Goal: Task Accomplishment & Management: Manage account settings

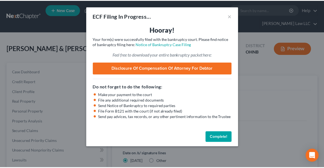
scroll to position [132, 0]
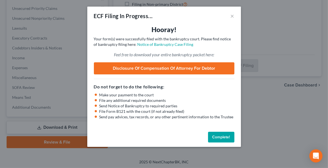
click at [217, 135] on button "Complete!" at bounding box center [221, 137] width 26 height 11
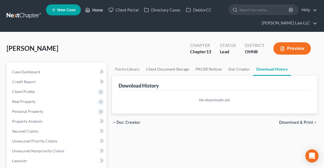
click at [95, 7] on link "Home" at bounding box center [94, 10] width 23 height 10
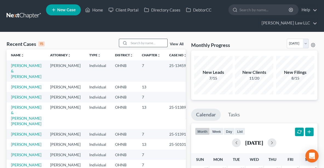
click at [148, 42] on input "search" at bounding box center [148, 43] width 38 height 8
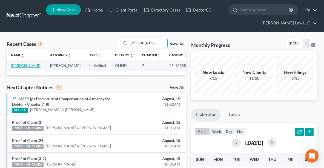
type input "[PERSON_NAME]"
click at [27, 64] on link "[PERSON_NAME]" at bounding box center [26, 65] width 30 height 5
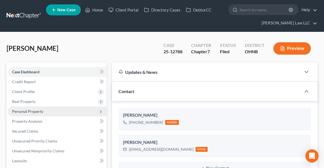
scroll to position [133, 0]
click at [27, 110] on span "Personal Property" at bounding box center [27, 111] width 31 height 5
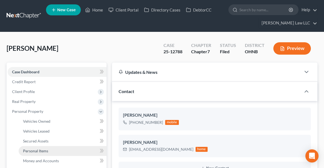
click at [34, 152] on span "Personal Items" at bounding box center [35, 150] width 25 height 5
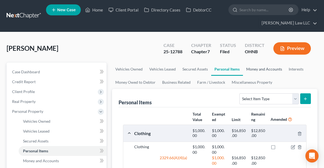
click at [266, 70] on link "Money and Accounts" at bounding box center [264, 69] width 43 height 13
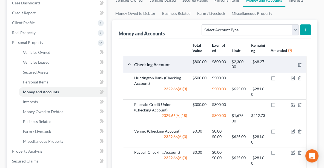
scroll to position [68, 0]
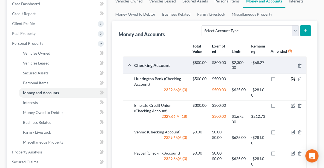
click at [295, 78] on icon "button" at bounding box center [293, 79] width 3 height 3
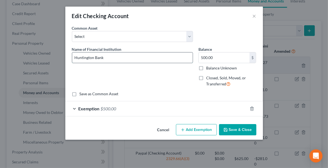
drag, startPoint x: 139, startPoint y: 58, endPoint x: 133, endPoint y: 57, distance: 5.8
click at [133, 57] on input "Huntington Bank" at bounding box center [132, 57] width 120 height 10
type input "Huntington Bank [6403]"
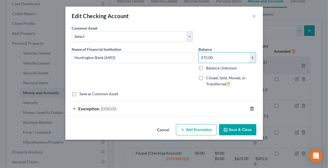
type input "972.00"
click at [253, 109] on icon "button" at bounding box center [252, 108] width 4 height 4
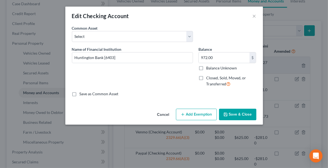
click at [243, 114] on button "Save & Close" at bounding box center [237, 115] width 37 height 12
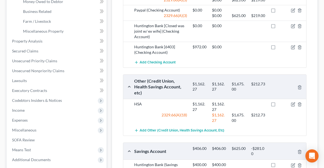
scroll to position [178, 0]
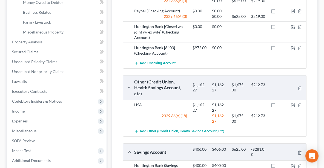
click at [152, 66] on span "Add Checking Account" at bounding box center [158, 63] width 36 height 4
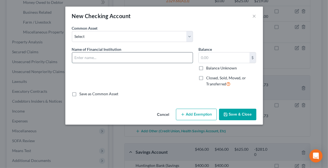
click at [100, 57] on input "text" at bounding box center [132, 57] width 120 height 10
type input "Huntington Bank [7211]"
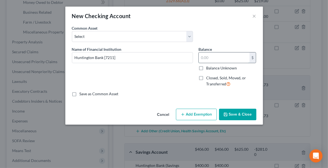
click at [233, 59] on input "text" at bounding box center [224, 57] width 51 height 10
type input "996.93"
click at [234, 111] on button "Save & Close" at bounding box center [237, 115] width 37 height 12
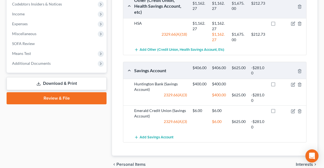
scroll to position [276, 0]
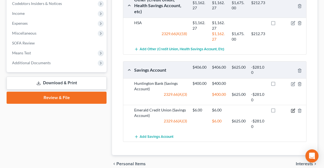
click at [291, 113] on icon "button" at bounding box center [293, 110] width 4 height 4
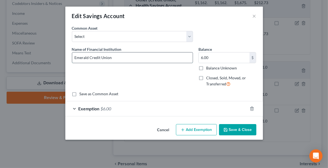
click at [137, 57] on input "Emerald Credit Union" at bounding box center [132, 57] width 120 height 10
type input "Emerald Credit Union [ 0300]"
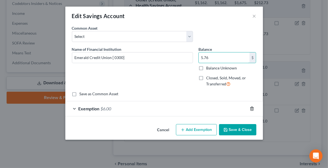
type input "5.76"
click at [252, 108] on icon "button" at bounding box center [252, 108] width 4 height 4
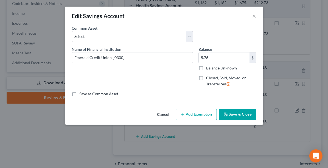
click at [234, 115] on button "Save & Close" at bounding box center [237, 115] width 37 height 12
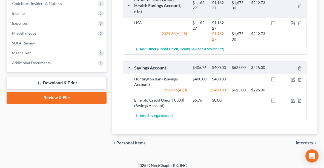
drag, startPoint x: 324, startPoint y: 133, endPoint x: 326, endPoint y: 117, distance: 16.1
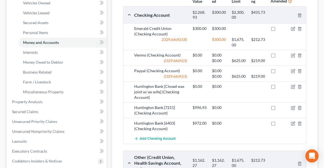
scroll to position [106, 0]
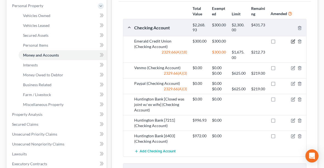
click at [294, 40] on icon "button" at bounding box center [294, 41] width 2 height 2
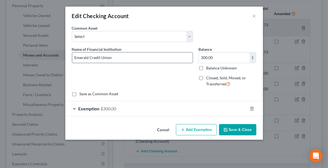
click at [139, 61] on input "Emerald Credit Union" at bounding box center [132, 57] width 120 height 10
type input "Emerald Credit Union [5268]"
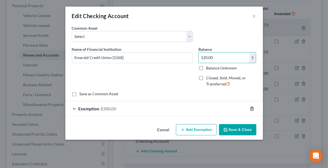
type input "120.00"
click at [253, 108] on icon "button" at bounding box center [252, 108] width 4 height 4
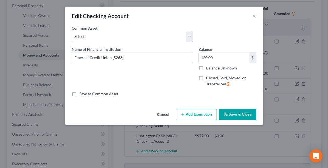
click at [241, 112] on button "Save & Close" at bounding box center [237, 115] width 37 height 12
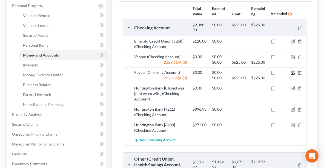
click at [293, 75] on icon "button" at bounding box center [293, 72] width 4 height 4
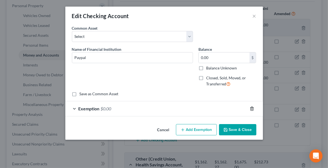
click at [251, 108] on icon "button" at bounding box center [252, 108] width 4 height 4
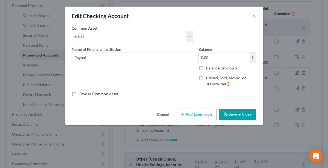
click at [241, 114] on button "Save & Close" at bounding box center [237, 115] width 37 height 12
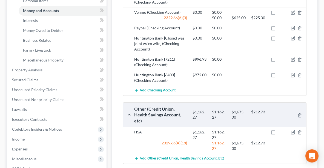
scroll to position [132, 0]
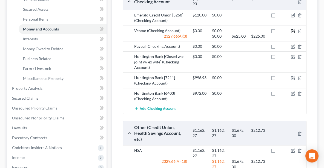
click at [293, 29] on icon "button" at bounding box center [293, 31] width 4 height 4
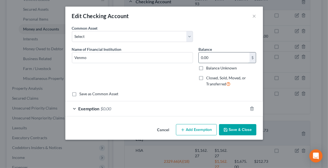
click at [211, 57] on input "0.00" at bounding box center [224, 57] width 51 height 10
type input "5.06"
click at [250, 108] on icon "button" at bounding box center [252, 108] width 4 height 4
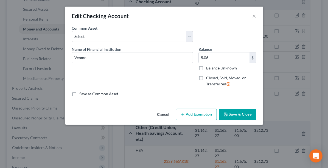
click at [244, 115] on button "Save & Close" at bounding box center [237, 115] width 37 height 12
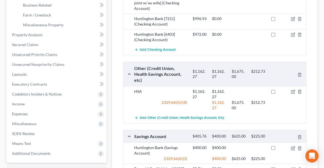
scroll to position [182, 0]
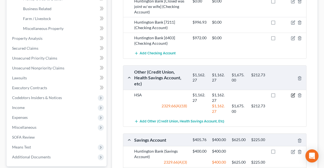
click at [294, 94] on icon "button" at bounding box center [293, 95] width 4 height 4
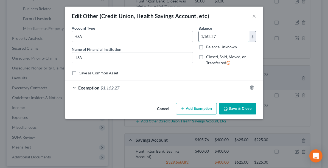
click at [220, 33] on input "1,162.27" at bounding box center [224, 36] width 51 height 10
type input "1,249.27"
click at [251, 87] on icon "button" at bounding box center [252, 87] width 4 height 4
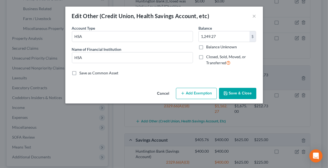
click at [238, 93] on button "Save & Close" at bounding box center [237, 94] width 37 height 12
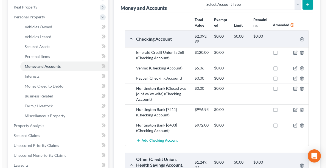
scroll to position [95, 0]
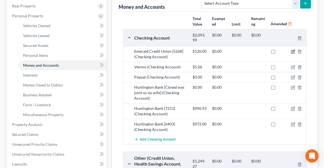
click at [295, 51] on icon "button" at bounding box center [293, 51] width 4 height 4
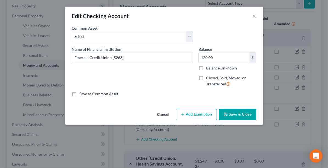
click at [192, 112] on button "Add Exemption" at bounding box center [196, 115] width 41 height 12
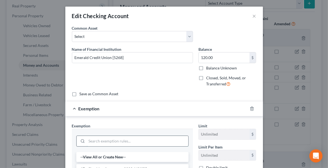
click at [125, 140] on input "search" at bounding box center [137, 141] width 101 height 10
type input "che"
click at [126, 156] on li "17 - Checking Accounts - 2329.66(A)(3)" at bounding box center [132, 157] width 112 height 10
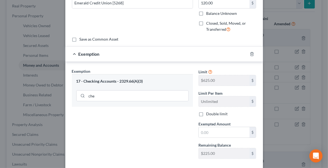
scroll to position [64, 0]
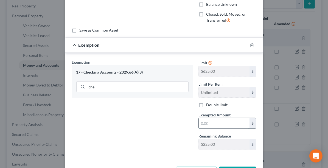
click at [227, 121] on input "text" at bounding box center [224, 123] width 51 height 10
type input "120.00"
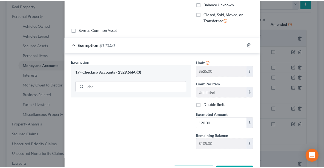
scroll to position [83, 0]
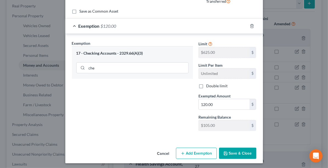
click at [232, 149] on button "Save & Close" at bounding box center [237, 154] width 37 height 12
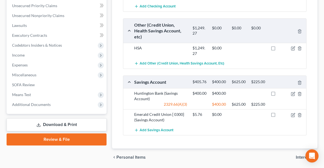
scroll to position [237, 0]
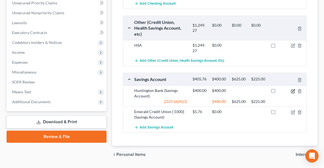
click at [294, 93] on icon "button" at bounding box center [293, 91] width 4 height 4
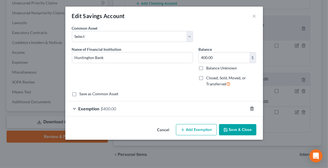
click at [250, 109] on icon "button" at bounding box center [251, 109] width 2 height 4
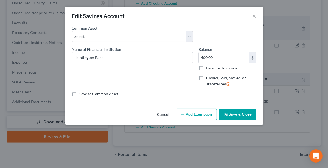
click at [242, 114] on button "Save & Close" at bounding box center [237, 115] width 37 height 12
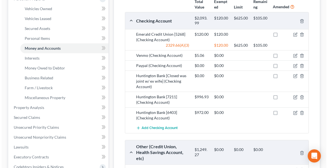
scroll to position [110, 0]
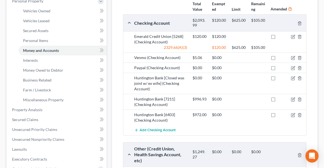
click at [296, 60] on div at bounding box center [297, 57] width 19 height 5
click at [294, 60] on icon "button" at bounding box center [293, 58] width 4 height 4
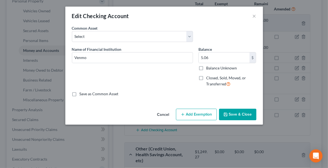
click at [201, 115] on button "Add Exemption" at bounding box center [196, 115] width 41 height 12
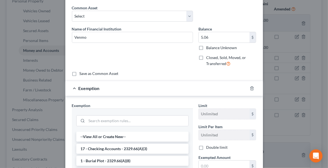
scroll to position [21, 0]
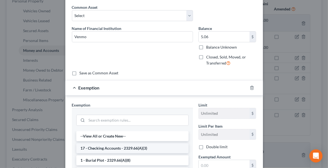
click at [132, 146] on li "17 - Checking Accounts - 2329.66(A)(3)" at bounding box center [132, 148] width 112 height 10
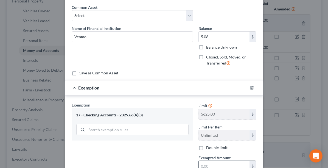
click at [215, 163] on input "text" at bounding box center [224, 166] width 51 height 10
type input "5.06"
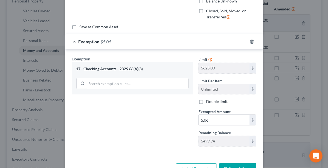
scroll to position [83, 0]
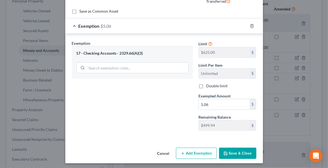
click at [235, 154] on button "Save & Close" at bounding box center [237, 154] width 37 height 12
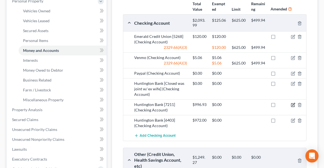
click at [291, 107] on icon "button" at bounding box center [293, 105] width 4 height 4
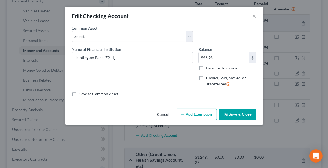
click at [200, 117] on button "Add Exemption" at bounding box center [196, 115] width 41 height 12
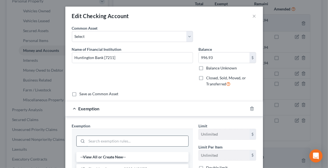
click at [121, 141] on input "search" at bounding box center [137, 141] width 101 height 10
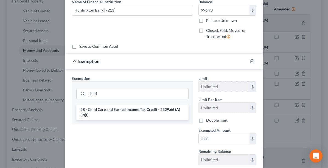
scroll to position [48, 0]
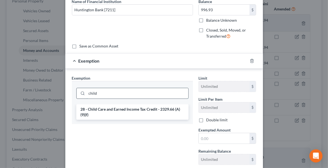
click at [114, 89] on input "child" at bounding box center [137, 93] width 101 height 10
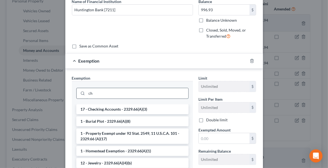
type input "c"
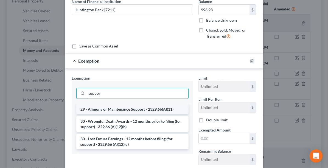
type input "suppor"
click at [121, 106] on li "29 - Alimony or Maintenance Support - 2329.66(A)(11)" at bounding box center [132, 109] width 112 height 10
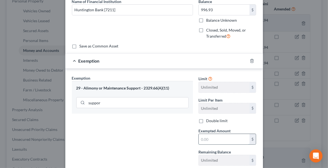
click at [217, 138] on input "text" at bounding box center [224, 139] width 51 height 10
type input "376.62"
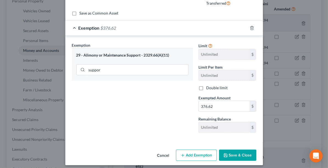
scroll to position [83, 0]
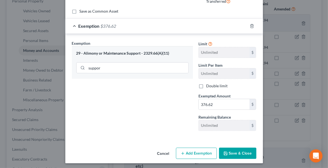
click at [248, 151] on button "Save & Close" at bounding box center [237, 154] width 37 height 12
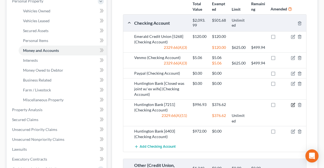
click at [292, 107] on icon "button" at bounding box center [293, 105] width 4 height 4
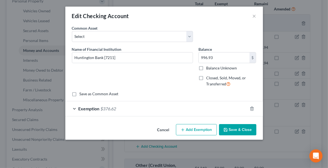
click at [187, 131] on button "Add Exemption" at bounding box center [196, 130] width 41 height 12
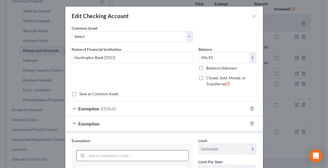
click at [129, 156] on input "search" at bounding box center [137, 155] width 101 height 10
type input "wag"
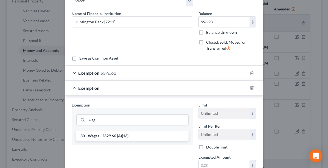
scroll to position [42, 0]
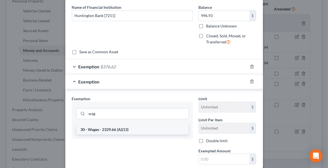
click at [137, 128] on li "30 - Wages - 2329.66 (A)(13)" at bounding box center [132, 130] width 112 height 10
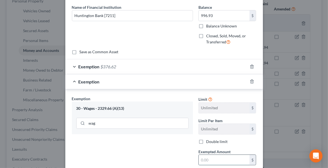
click at [210, 159] on input "text" at bounding box center [224, 160] width 51 height 10
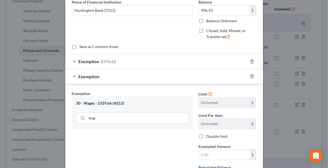
scroll to position [47, 0]
click at [220, 152] on input "text" at bounding box center [224, 155] width 51 height 10
type input "1,223.22"
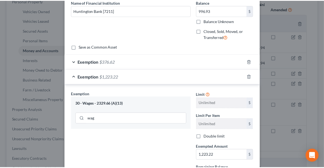
scroll to position [97, 0]
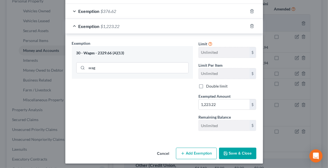
click at [236, 154] on button "Save & Close" at bounding box center [237, 154] width 37 height 12
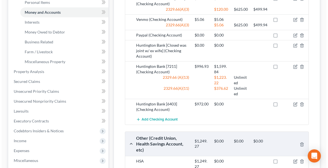
scroll to position [149, 0]
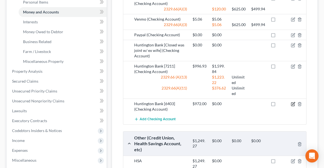
click at [295, 106] on icon "button" at bounding box center [293, 104] width 4 height 4
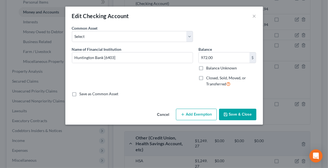
click at [198, 114] on button "Add Exemption" at bounding box center [196, 115] width 41 height 12
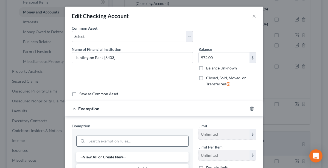
click at [118, 140] on input "search" at bounding box center [137, 141] width 101 height 10
type input "wage"
click at [117, 157] on li "30 - Wages - 2329.66 (A)(13)" at bounding box center [132, 157] width 112 height 10
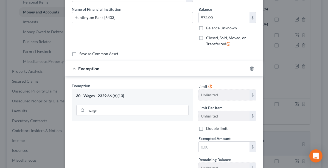
scroll to position [45, 0]
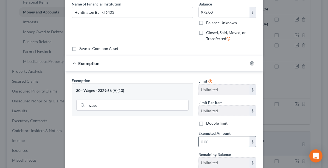
click at [230, 141] on input "text" at bounding box center [224, 141] width 51 height 10
type input "75.00"
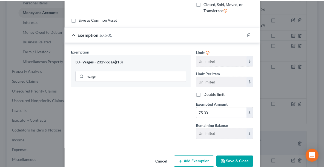
scroll to position [83, 0]
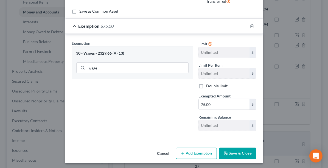
click at [234, 151] on button "Save & Close" at bounding box center [237, 154] width 37 height 12
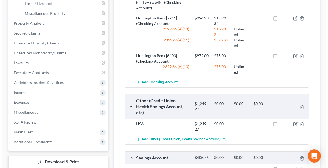
scroll to position [196, 0]
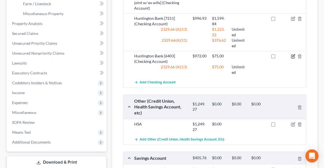
click at [292, 58] on icon "button" at bounding box center [293, 56] width 4 height 4
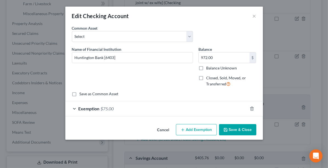
click at [194, 129] on button "Add Exemption" at bounding box center [196, 130] width 41 height 12
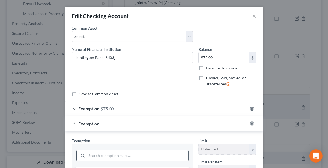
click at [137, 155] on input "search" at bounding box center [137, 155] width 101 height 10
type input "che"
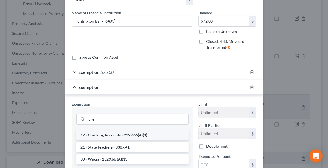
click at [145, 132] on li "17 - Checking Accounts - 2329.66(A)(3)" at bounding box center [132, 135] width 112 height 10
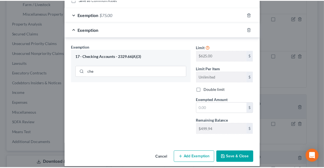
scroll to position [96, 0]
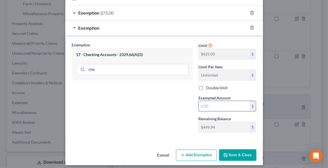
click at [207, 104] on input "text" at bounding box center [224, 106] width 51 height 10
type input "499.94"
click at [239, 150] on button "Save & Close" at bounding box center [237, 155] width 37 height 12
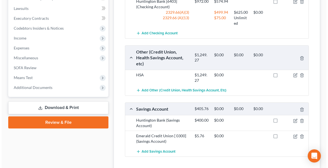
scroll to position [250, 0]
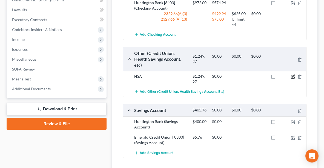
click at [293, 77] on icon "button" at bounding box center [294, 76] width 2 height 2
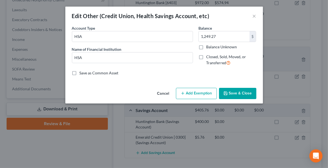
click at [199, 94] on button "Add Exemption" at bounding box center [196, 94] width 41 height 12
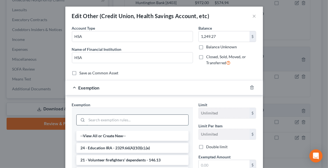
click at [137, 118] on input "search" at bounding box center [137, 120] width 101 height 10
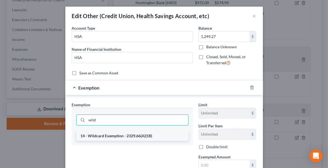
type input "wild"
click at [143, 136] on li "14 - Wildcard Exemption - 2329.66(A)(18)" at bounding box center [132, 136] width 112 height 10
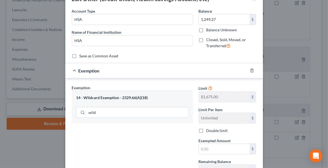
scroll to position [16, 0]
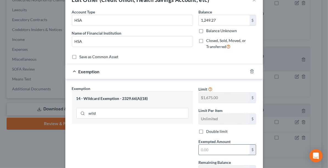
click at [220, 149] on input "text" at bounding box center [224, 150] width 51 height 10
type input "1,249.27"
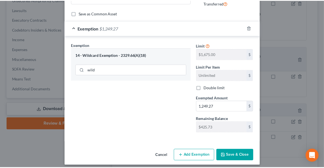
scroll to position [62, 0]
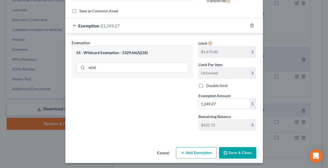
click at [245, 151] on button "Save & Close" at bounding box center [237, 153] width 37 height 12
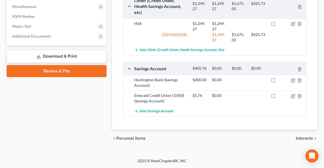
scroll to position [313, 0]
click at [293, 98] on icon "button" at bounding box center [293, 96] width 4 height 4
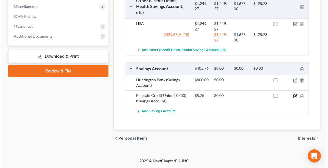
scroll to position [299, 0]
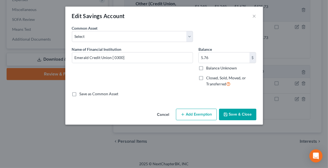
click at [202, 115] on button "Add Exemption" at bounding box center [196, 115] width 41 height 12
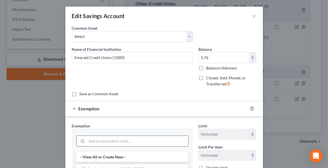
click at [129, 139] on input "search" at bounding box center [137, 141] width 101 height 10
type input "wild"
click at [120, 154] on li "14 - Wildcard Exemption - 2329.66(A)(18)" at bounding box center [132, 157] width 112 height 10
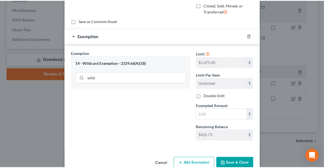
scroll to position [73, 0]
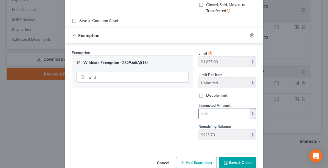
click at [217, 111] on input "text" at bounding box center [224, 113] width 51 height 10
type input "5.76"
click at [230, 159] on button "Save & Close" at bounding box center [237, 163] width 37 height 12
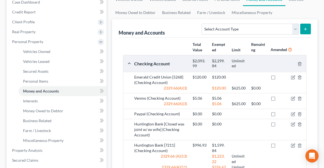
scroll to position [52, 0]
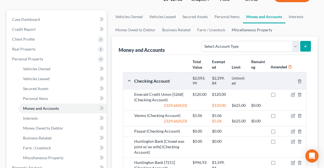
click at [253, 31] on link "Miscellaneous Property" at bounding box center [252, 29] width 47 height 13
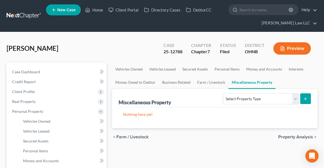
scroll to position [60, 0]
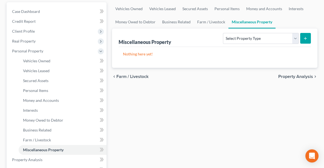
click at [298, 76] on span "Property Analysis" at bounding box center [296, 76] width 35 height 4
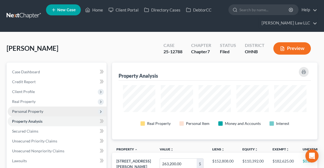
click at [23, 111] on span "Personal Property" at bounding box center [27, 111] width 31 height 5
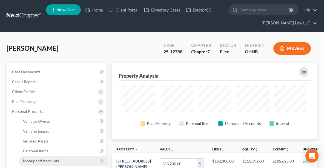
click at [35, 159] on span "Money and Accounts" at bounding box center [41, 160] width 36 height 5
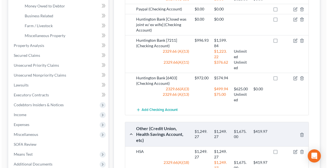
scroll to position [174, 0]
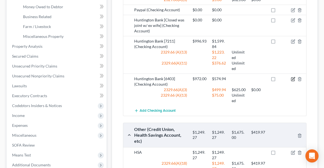
click at [293, 81] on icon "button" at bounding box center [293, 79] width 3 height 3
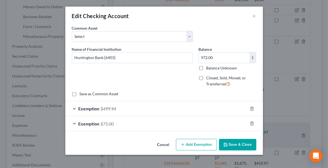
click at [196, 145] on button "Add Exemption" at bounding box center [196, 145] width 41 height 12
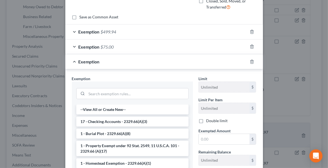
scroll to position [77, 0]
click at [132, 93] on input "search" at bounding box center [137, 93] width 101 height 10
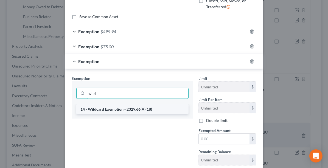
type input "wild"
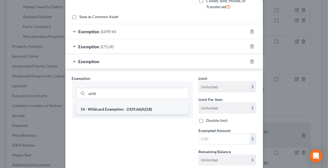
click at [131, 108] on li "14 - Wildcard Exemption - 2329.66(A)(18)" at bounding box center [132, 109] width 112 height 10
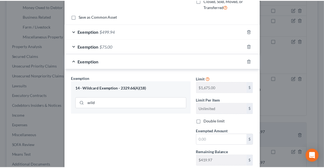
scroll to position [112, 0]
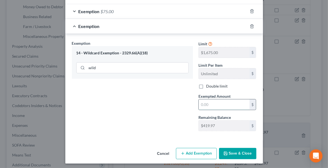
click at [203, 103] on input "text" at bounding box center [224, 104] width 51 height 10
type input "397.06"
click at [238, 150] on button "Save & Close" at bounding box center [237, 154] width 37 height 12
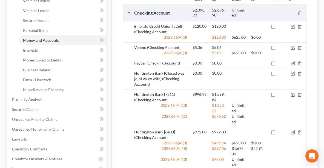
scroll to position [121, 0]
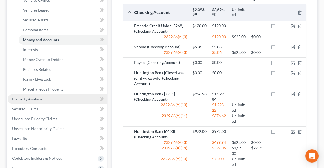
click at [29, 99] on span "Property Analysis" at bounding box center [27, 99] width 30 height 5
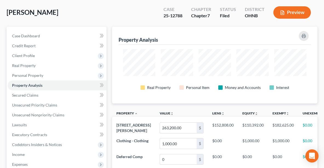
scroll to position [29, 0]
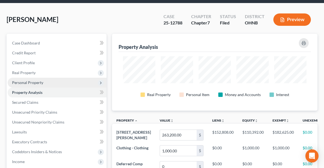
click at [29, 81] on span "Personal Property" at bounding box center [27, 82] width 31 height 5
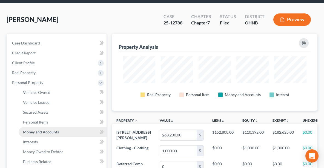
click at [32, 129] on span "Money and Accounts" at bounding box center [41, 131] width 36 height 5
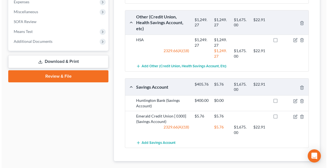
scroll to position [319, 0]
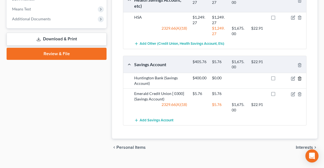
click at [300, 79] on line "button" at bounding box center [300, 78] width 0 height 1
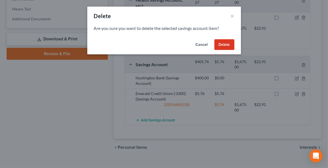
click at [221, 44] on button "Delete" at bounding box center [224, 44] width 20 height 11
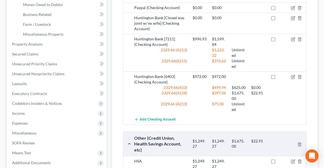
scroll to position [175, 0]
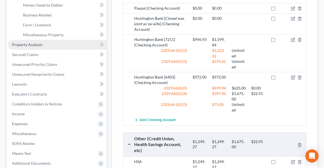
click at [50, 45] on link "Property Analysis" at bounding box center [57, 45] width 99 height 10
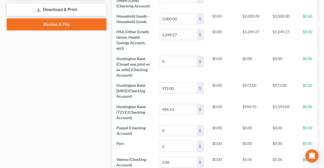
scroll to position [184, 0]
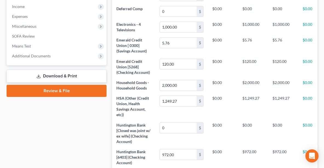
click at [66, 74] on link "Download & Print" at bounding box center [57, 76] width 100 height 13
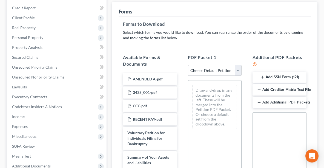
scroll to position [88, 0]
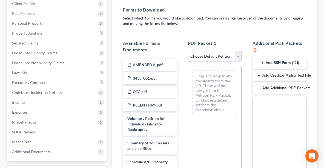
click at [213, 55] on select "Choose Default Petition PDF Packet Complete Bankruptcy Petition (all forms and …" at bounding box center [215, 56] width 54 height 11
select select "2"
click at [188, 51] on select "Choose Default Petition PDF Packet Complete Bankruptcy Petition (all forms and …" at bounding box center [215, 56] width 54 height 11
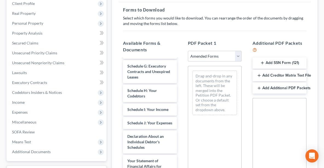
scroll to position [127, 0]
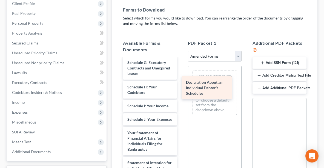
drag, startPoint x: 164, startPoint y: 148, endPoint x: 223, endPoint y: 87, distance: 84.2
click at [182, 87] on div "Declaration About an Individual Debtor's Schedules Voluntary Petition for Indiv…" at bounding box center [150, 111] width 63 height 359
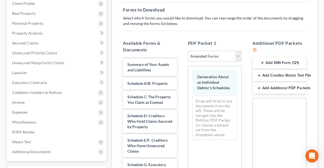
scroll to position [18, 0]
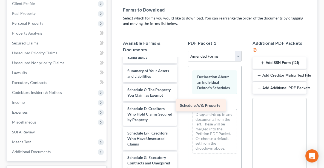
drag, startPoint x: 161, startPoint y: 87, endPoint x: 216, endPoint y: 104, distance: 57.1
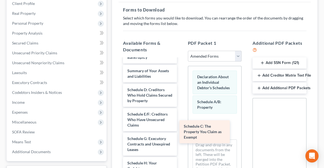
drag, startPoint x: 155, startPoint y: 93, endPoint x: 213, endPoint y: 131, distance: 69.1
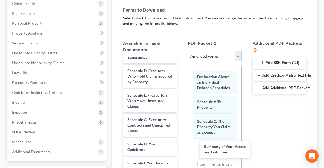
drag, startPoint x: 146, startPoint y: 72, endPoint x: 202, endPoint y: 129, distance: 80.1
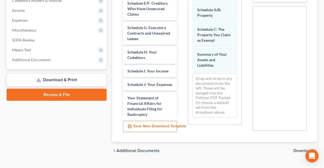
scroll to position [191, 0]
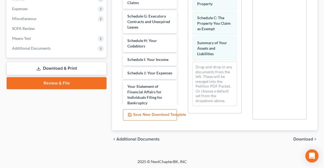
click at [299, 138] on span "Download" at bounding box center [304, 139] width 20 height 4
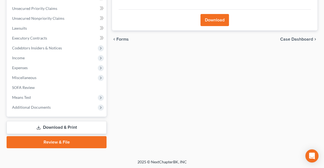
click at [215, 24] on button "Download" at bounding box center [215, 20] width 29 height 12
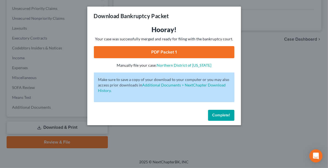
click at [183, 52] on link "PDF Packet 1" at bounding box center [164, 52] width 140 height 12
click at [216, 117] on button "Complete!" at bounding box center [221, 115] width 26 height 11
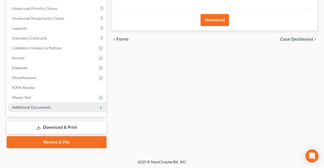
click at [38, 107] on span "Additional Documents" at bounding box center [31, 107] width 39 height 5
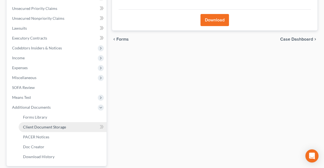
click at [41, 127] on span "Client Document Storage" at bounding box center [44, 127] width 43 height 5
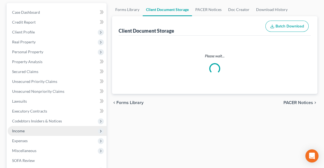
select select "20"
select select "5"
select select "16"
select select "3"
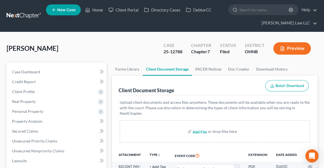
click at [197, 131] on input "file" at bounding box center [199, 131] width 13 height 10
type input "C:\fakepath\AMENDED B & C.pdf"
select select "20"
select select "5"
select select "16"
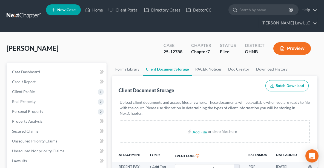
select select "3"
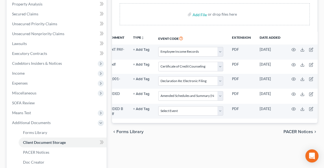
scroll to position [0, 29]
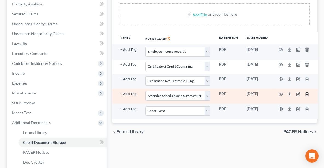
click at [306, 93] on icon "button" at bounding box center [307, 94] width 4 height 4
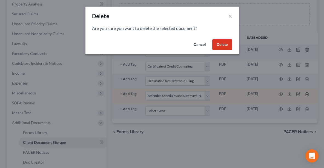
scroll to position [0, 27]
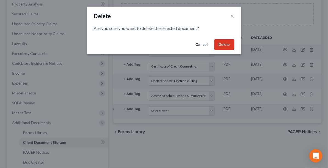
click at [225, 45] on button "Delete" at bounding box center [224, 44] width 20 height 11
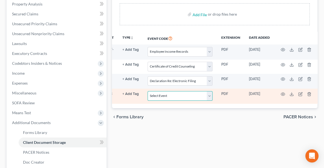
click at [167, 93] on select "Select Event 20 Largest Unsecured Creditors Amended List of Creditors (Fee) Ame…" at bounding box center [180, 96] width 65 height 10
select select "3"
click at [148, 91] on select "Select Event 20 Largest Unsecured Creditors Amended List of Creditors (Fee) Ame…" at bounding box center [180, 96] width 65 height 10
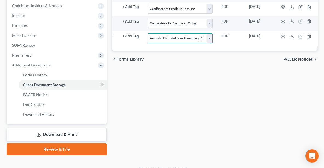
scroll to position [175, 0]
click at [49, 149] on link "Review & File" at bounding box center [57, 149] width 100 height 12
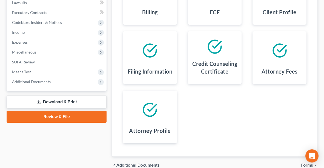
scroll to position [185, 0]
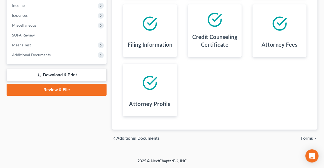
click at [308, 137] on span "Forms" at bounding box center [307, 138] width 12 height 4
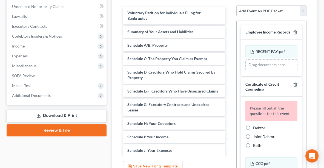
scroll to position [145, 0]
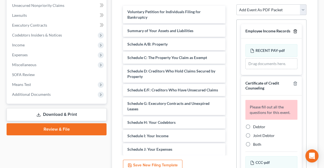
click at [293, 29] on icon "button" at bounding box center [295, 31] width 4 height 4
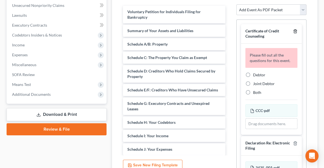
click at [293, 29] on icon "button" at bounding box center [295, 31] width 4 height 4
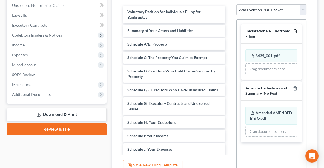
click at [297, 30] on icon "button" at bounding box center [295, 32] width 2 height 4
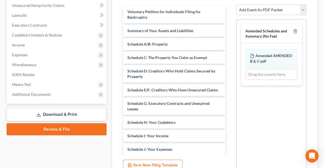
scroll to position [191, 0]
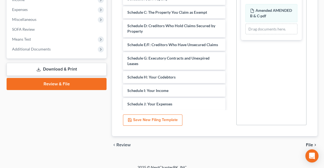
click at [313, 143] on icon "chevron_right" at bounding box center [315, 145] width 4 height 4
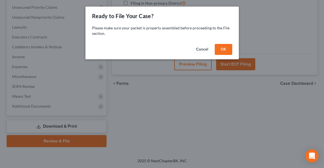
scroll to position [132, 0]
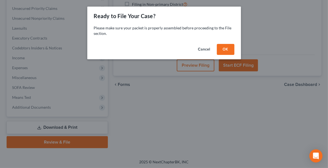
click at [219, 48] on button "OK" at bounding box center [226, 49] width 18 height 11
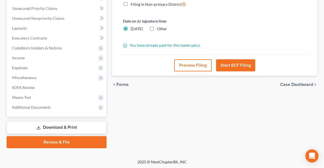
click at [235, 65] on button "Start ECF Filing" at bounding box center [235, 65] width 39 height 12
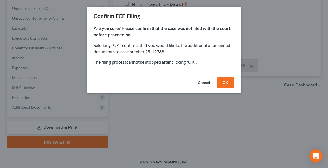
click at [226, 81] on button "OK" at bounding box center [226, 82] width 18 height 11
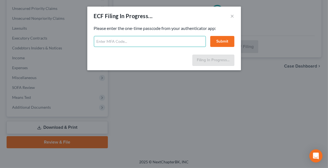
click at [140, 39] on input "text" at bounding box center [150, 41] width 112 height 11
type input "267060"
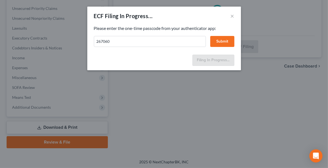
click at [226, 41] on button "Submit" at bounding box center [222, 41] width 24 height 11
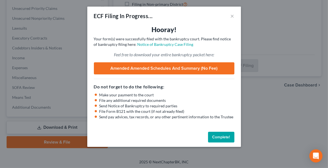
click at [222, 137] on button "Complete!" at bounding box center [221, 137] width 26 height 11
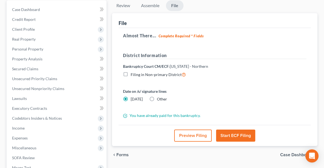
scroll to position [12, 0]
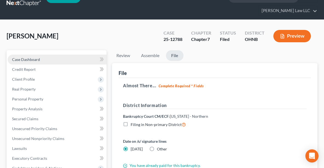
click at [51, 61] on link "Case Dashboard" at bounding box center [57, 60] width 99 height 10
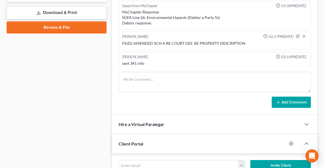
scroll to position [245, 0]
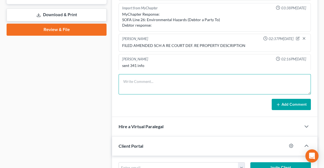
click at [177, 85] on textarea at bounding box center [215, 84] width 193 height 20
type textarea "FILED AMENDED SCH B&C RE BANK & [PERSON_NAME] EMAIL"
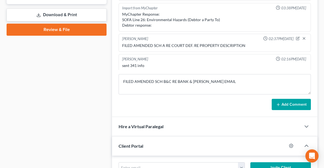
click at [295, 104] on button "Add Comment" at bounding box center [291, 105] width 39 height 12
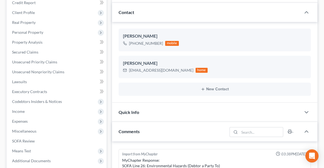
scroll to position [0, 0]
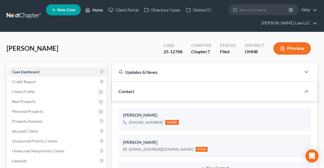
click at [98, 10] on link "Home" at bounding box center [94, 10] width 23 height 10
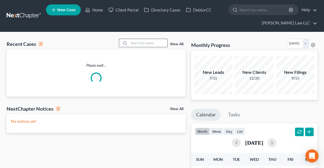
click at [138, 44] on input "search" at bounding box center [148, 43] width 38 height 8
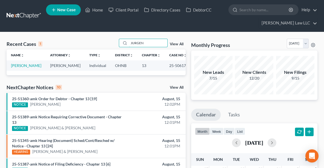
type input "JURGEN"
drag, startPoint x: 180, startPoint y: 66, endPoint x: 163, endPoint y: 63, distance: 17.2
click at [165, 63] on td "25-50617" at bounding box center [178, 65] width 26 height 10
copy td "25-50617"
click at [19, 66] on link "[PERSON_NAME]" at bounding box center [26, 65] width 30 height 5
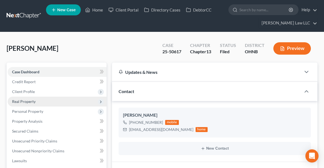
scroll to position [210, 0]
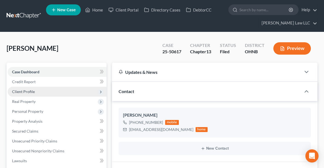
click at [21, 92] on span "Client Profile" at bounding box center [23, 91] width 23 height 5
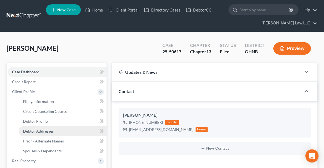
click at [38, 130] on span "Debtor Addresses" at bounding box center [38, 131] width 31 height 5
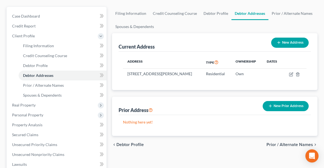
scroll to position [57, 0]
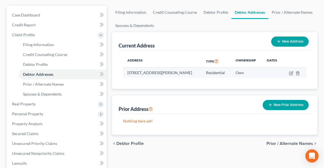
drag, startPoint x: 200, startPoint y: 73, endPoint x: 124, endPoint y: 74, distance: 76.2
click at [124, 74] on td "[STREET_ADDRESS][PERSON_NAME]" at bounding box center [162, 72] width 79 height 10
copy td "[STREET_ADDRESS][PERSON_NAME]"
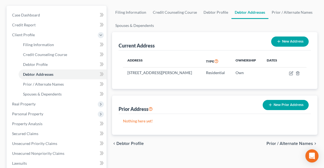
scroll to position [0, 0]
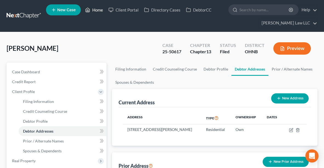
click at [97, 8] on link "Home" at bounding box center [94, 10] width 23 height 10
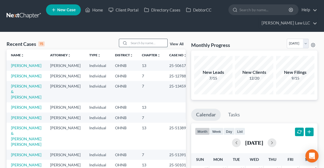
click at [142, 41] on input "search" at bounding box center [148, 43] width 38 height 8
type input "[PERSON_NAME]"
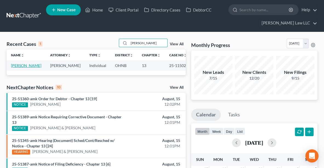
click at [20, 65] on link "[PERSON_NAME]" at bounding box center [26, 65] width 30 height 5
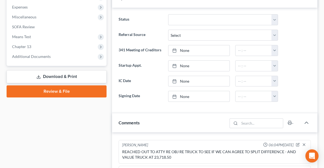
scroll to position [191, 0]
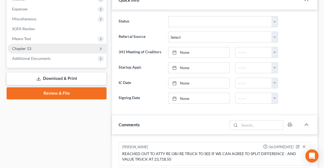
click at [82, 48] on span "Chapter 13" at bounding box center [57, 49] width 99 height 10
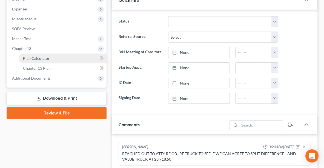
click at [69, 58] on link "Plan Calculator" at bounding box center [63, 58] width 88 height 10
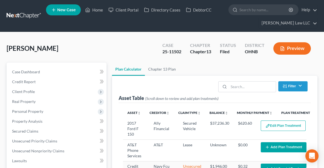
select select "59"
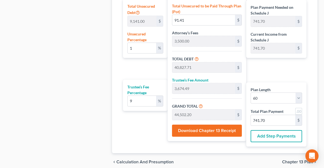
scroll to position [391, 0]
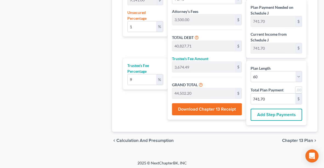
click at [300, 138] on span "Chapter 13 Plan" at bounding box center [297, 140] width 31 height 4
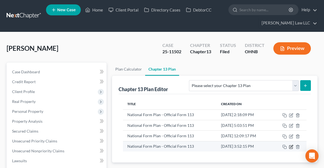
click at [291, 146] on icon "button" at bounding box center [292, 146] width 2 height 2
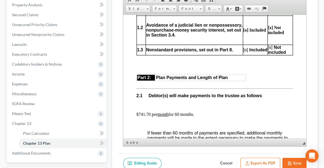
scroll to position [332, 0]
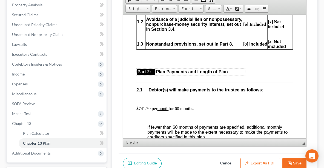
drag, startPoint x: 305, startPoint y: 22, endPoint x: 434, endPoint y: 52, distance: 132.0
click at [181, 106] on p "$741.70 per month for 60 months." at bounding box center [215, 108] width 157 height 5
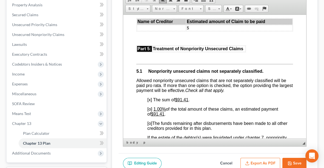
scroll to position [1346, 0]
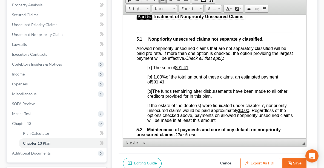
click at [151, 79] on span "[o]" at bounding box center [150, 76] width 5 height 5
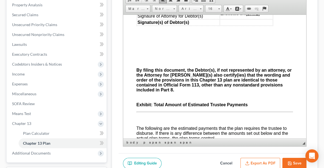
scroll to position [1920, 0]
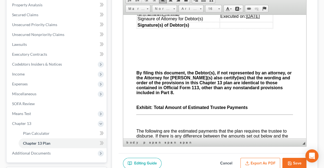
click at [261, 161] on button "Export as PDF" at bounding box center [261, 164] width 40 height 12
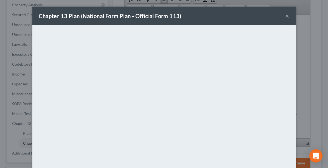
click at [286, 18] on button "×" at bounding box center [287, 16] width 4 height 7
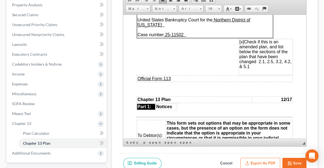
scroll to position [15, 0]
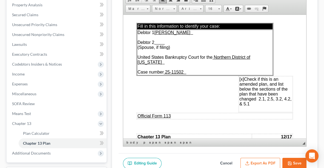
click at [262, 94] on span "[x] Check if this is an amended plan, and list below the sections of the plan t…" at bounding box center [266, 91] width 52 height 29
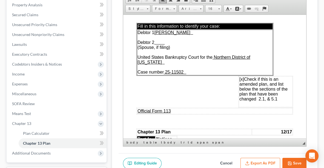
click at [273, 160] on button "Export as PDF" at bounding box center [261, 164] width 40 height 12
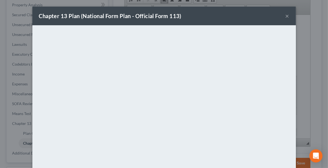
click at [202, 16] on div "Chapter 13 Plan (National Form Plan - Official Form 113) ×" at bounding box center [163, 16] width 263 height 19
click at [285, 15] on button "×" at bounding box center [287, 16] width 4 height 7
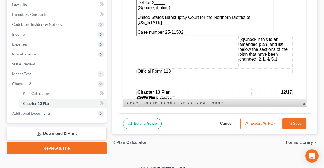
scroll to position [162, 0]
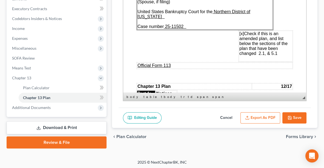
click at [41, 129] on link "Download & Print" at bounding box center [57, 127] width 100 height 13
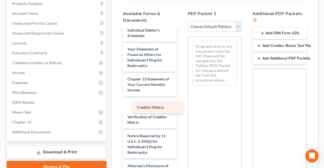
scroll to position [222, 0]
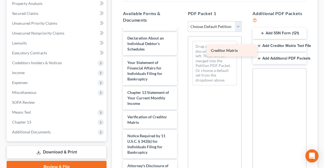
drag, startPoint x: 148, startPoint y: 108, endPoint x: 231, endPoint y: 51, distance: 101.2
click at [182, 51] on div "Creditor Matrix AMENDED SCH J2-pdf Voluntary Petition for Individuals Filing fo…" at bounding box center [150, 0] width 63 height 353
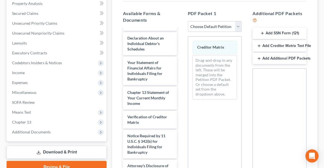
scroll to position [191, 0]
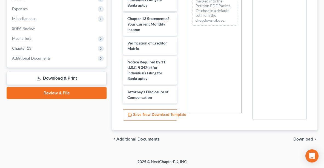
click at [304, 138] on span "Download" at bounding box center [304, 139] width 20 height 4
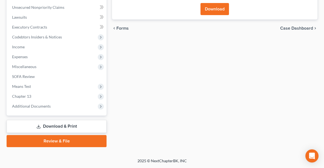
scroll to position [142, 0]
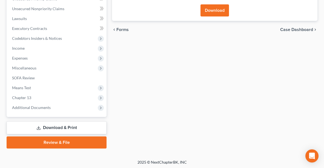
click at [220, 8] on button "Download" at bounding box center [215, 10] width 29 height 12
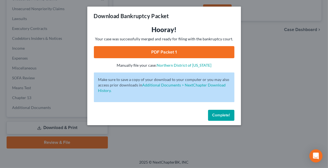
click at [171, 50] on link "PDF Packet 1" at bounding box center [164, 52] width 140 height 12
click at [220, 116] on span "Complete!" at bounding box center [221, 115] width 18 height 5
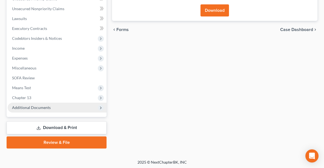
click at [44, 109] on span "Additional Documents" at bounding box center [57, 108] width 99 height 10
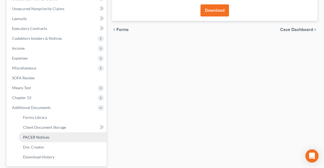
click at [42, 133] on link "PACER Notices" at bounding box center [63, 137] width 88 height 10
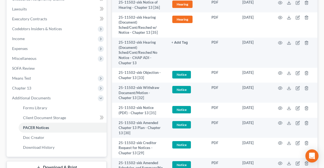
scroll to position [153, 0]
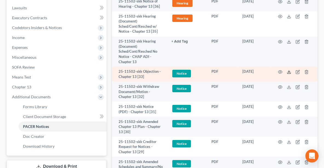
click at [290, 72] on icon at bounding box center [289, 72] width 4 height 4
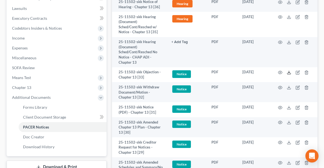
scroll to position [0, 0]
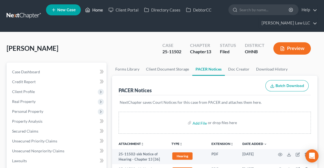
click at [97, 9] on link "Home" at bounding box center [94, 10] width 23 height 10
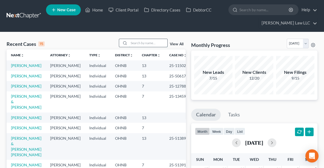
click at [134, 43] on input "search" at bounding box center [148, 43] width 38 height 8
type input "[PERSON_NAME]"
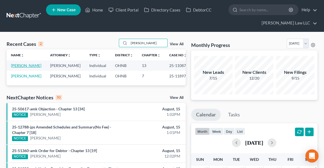
click at [30, 64] on link "[PERSON_NAME]" at bounding box center [26, 65] width 30 height 5
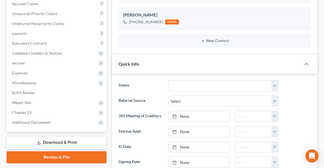
scroll to position [129, 0]
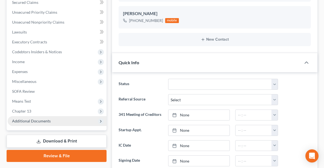
click at [56, 118] on span "Additional Documents" at bounding box center [57, 121] width 99 height 10
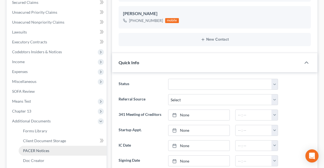
click at [49, 146] on link "PACER Notices" at bounding box center [63, 151] width 88 height 10
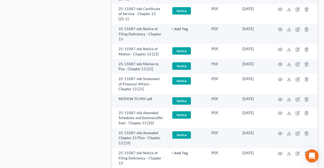
scroll to position [545, 0]
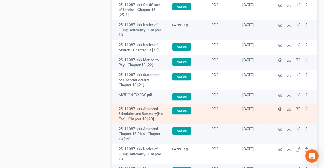
click at [288, 111] on td at bounding box center [295, 114] width 46 height 20
click at [288, 109] on icon at bounding box center [289, 109] width 4 height 4
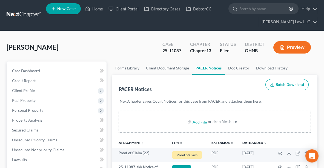
scroll to position [0, 0]
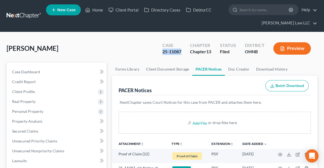
drag, startPoint x: 182, startPoint y: 52, endPoint x: 156, endPoint y: 55, distance: 26.4
click at [156, 55] on div "Case 25-11087 Chapter Chapter 13 Status Filed District [GEOGRAPHIC_DATA] Preview" at bounding box center [237, 48] width 162 height 19
copy div "25-11087"
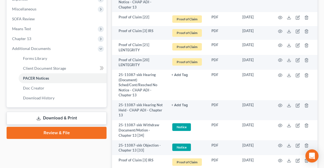
scroll to position [191, 0]
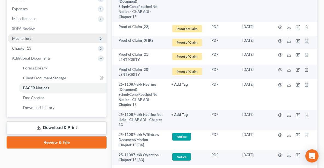
click at [39, 38] on span "Means Test" at bounding box center [57, 38] width 99 height 10
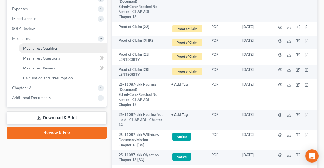
click at [42, 46] on span "Means Test Qualifier" at bounding box center [40, 48] width 35 height 5
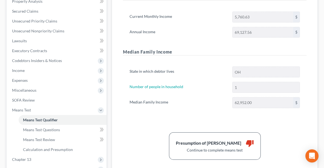
scroll to position [164, 0]
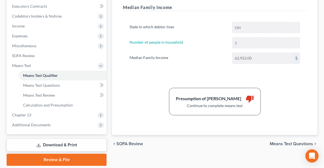
click at [293, 142] on span "Means Test Questions" at bounding box center [291, 144] width 43 height 4
select select "1"
select select "0"
select select "1"
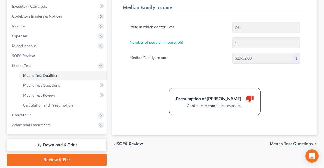
select select "60"
select select "1"
select select "60"
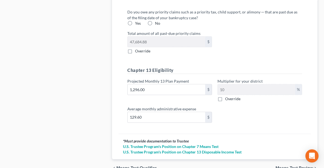
scroll to position [765, 0]
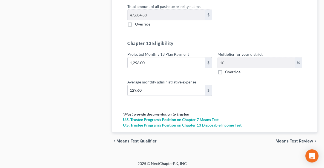
click at [283, 139] on span "Means Test Review" at bounding box center [295, 141] width 38 height 4
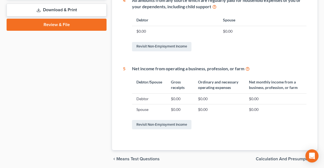
scroll to position [318, 0]
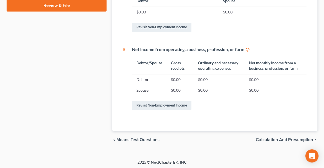
click at [280, 140] on span "Calculation and Presumption" at bounding box center [284, 139] width 57 height 4
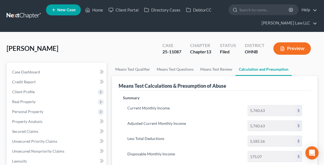
click at [293, 48] on button "Preview" at bounding box center [293, 48] width 38 height 12
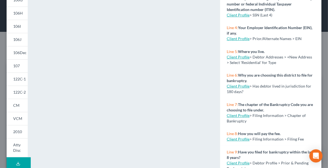
scroll to position [120, 0]
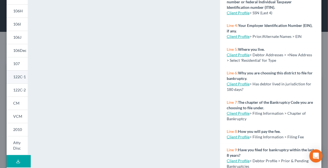
click at [21, 75] on span "122C-1" at bounding box center [19, 76] width 13 height 5
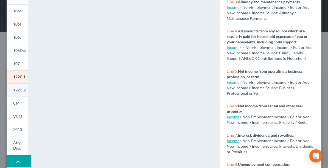
click at [14, 87] on span "122C-2" at bounding box center [19, 89] width 13 height 5
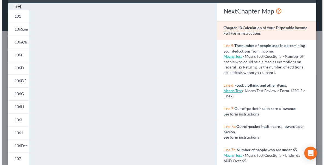
scroll to position [0, 0]
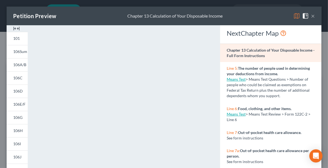
click at [311, 17] on button "×" at bounding box center [313, 16] width 4 height 7
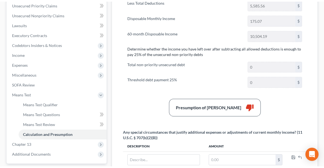
scroll to position [183, 0]
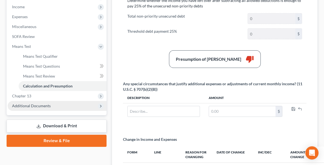
click at [50, 102] on span "Additional Documents" at bounding box center [57, 106] width 99 height 10
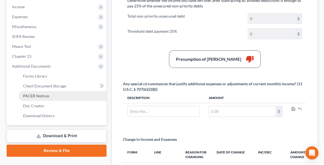
click at [46, 94] on span "PACER Notices" at bounding box center [36, 95] width 26 height 5
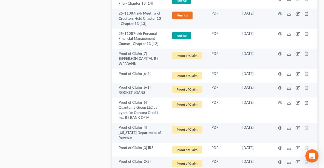
scroll to position [1346, 0]
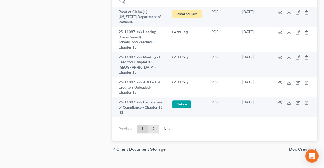
click at [154, 125] on link "2" at bounding box center [153, 129] width 11 height 9
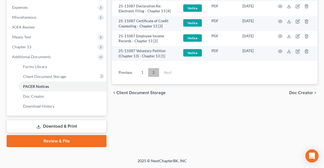
scroll to position [192, 0]
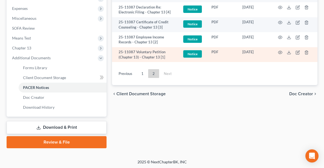
click at [291, 53] on td at bounding box center [295, 54] width 46 height 15
click at [290, 53] on icon at bounding box center [289, 53] width 3 height 1
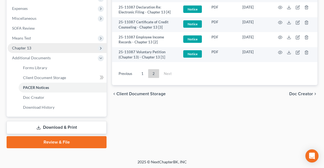
click at [27, 46] on span "Chapter 13" at bounding box center [21, 48] width 19 height 5
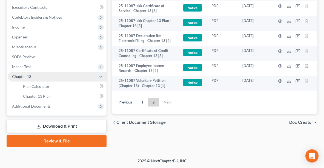
scroll to position [162, 0]
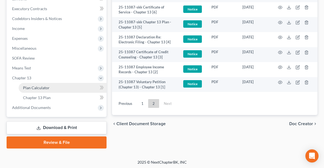
click at [42, 86] on span "Plan Calculator" at bounding box center [36, 87] width 27 height 5
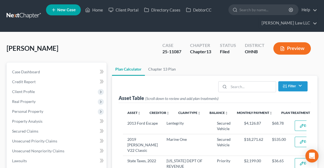
select select "59"
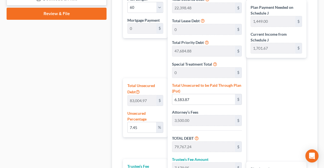
scroll to position [292, 0]
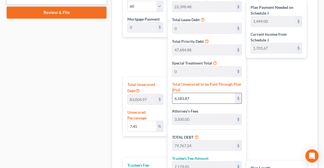
click at [189, 97] on input "6,183.87" at bounding box center [203, 98] width 63 height 10
type input "0"
type input "73,583.37"
type input "6,622.50"
type input "80,205.87"
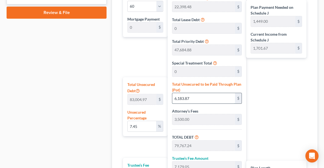
type input "1,337.00"
type input "0.0012047471374304454"
type input "1"
type input "73,584.37"
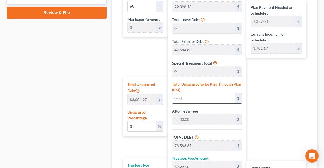
type input "6,622.59"
type input "80,206.96"
type input "0.012047471374304454"
type input "10"
type input "73,593.37"
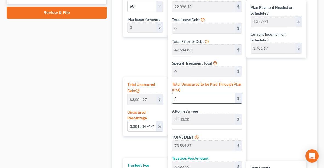
type input "6,623.40"
type input "80,216.77"
type input "0.12649844943019678"
type input "105"
type input "73,688.37"
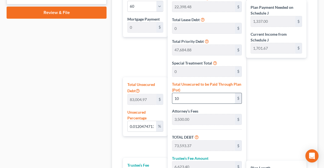
type input "6,631.95"
type input "80,320.32"
type input "1,339.00"
type input "1.2649844943019677"
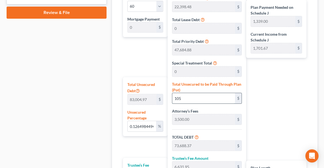
type input "1050"
type input "74,633.37"
type input "6,717.00"
type input "81,350.37"
type input "1,356.00"
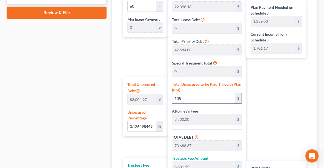
type input "1,356.00"
type input "1,050"
type input "12.654663931569399"
type input "1,0504"
type input "84,087.37"
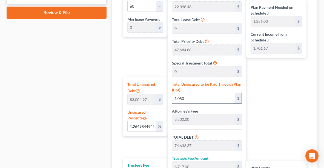
type input "7,567.86"
type input "91,655.23"
type input "1,528.00"
type input "10,504."
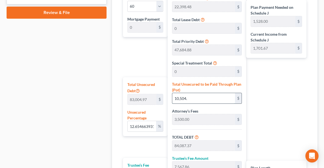
type input "12.654904880996886"
type input "10,504.2"
type input "84,087.56"
type input "7,567.88"
type input "91,655.45"
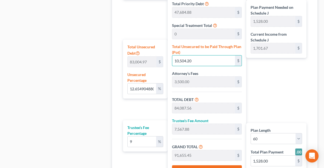
scroll to position [360, 0]
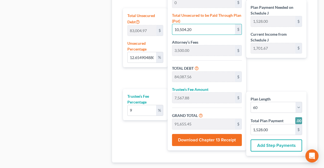
type input "10,504.20"
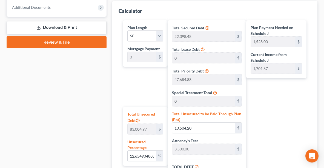
scroll to position [213, 0]
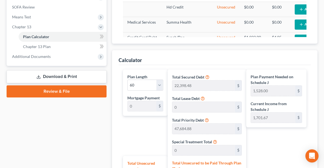
click at [49, 78] on link "Download & Print" at bounding box center [57, 76] width 100 height 13
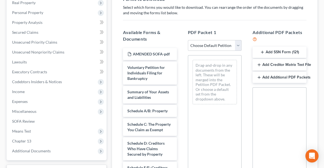
scroll to position [113, 0]
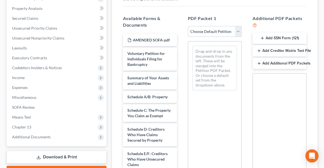
click at [221, 29] on select "Choose Default Petition PDF Packet Complete Bankruptcy Petition (all forms and …" at bounding box center [215, 31] width 54 height 11
select select "2"
click at [188, 26] on select "Choose Default Petition PDF Packet Complete Bankruptcy Petition (all forms and …" at bounding box center [215, 31] width 54 height 11
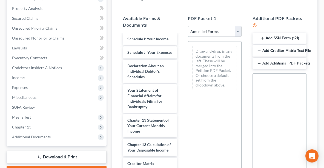
scroll to position [207, 0]
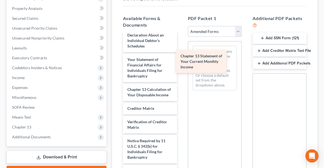
drag, startPoint x: 153, startPoint y: 100, endPoint x: 206, endPoint y: 64, distance: 63.8
click at [182, 64] on div "Chapter 13 Statement of Your Current Monthly Income Voluntary Petition for Indi…" at bounding box center [150, 8] width 63 height 348
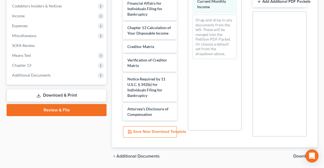
scroll to position [191, 0]
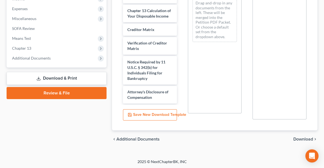
click at [304, 138] on span "Download" at bounding box center [304, 139] width 20 height 4
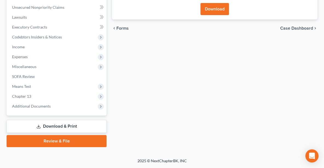
scroll to position [142, 0]
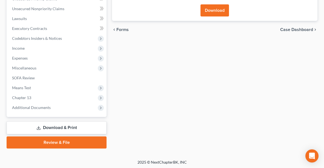
click at [215, 10] on button "Download" at bounding box center [215, 10] width 29 height 12
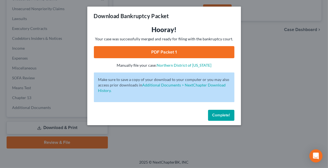
click at [176, 55] on link "PDF Packet 1" at bounding box center [164, 52] width 140 height 12
click at [220, 116] on span "Complete!" at bounding box center [221, 115] width 18 height 5
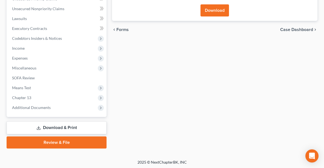
click at [82, 125] on link "Download & Print" at bounding box center [57, 127] width 100 height 13
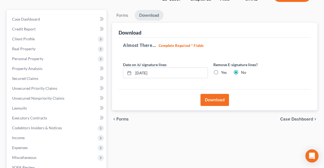
scroll to position [53, 0]
click at [120, 16] on link "Forms" at bounding box center [122, 15] width 21 height 11
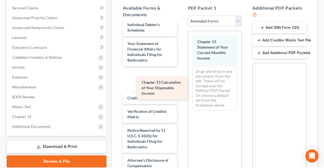
scroll to position [192, 0]
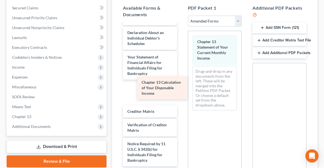
drag, startPoint x: 163, startPoint y: 85, endPoint x: 236, endPoint y: 90, distance: 72.8
click at [182, 90] on div "Chapter 13 Calculation of Your Disposable Income Voluntary Petition for Individ…" at bounding box center [150, 8] width 63 height 353
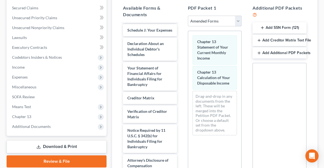
scroll to position [207, 0]
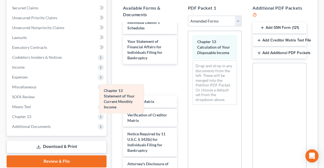
drag, startPoint x: 223, startPoint y: 53, endPoint x: 128, endPoint y: 103, distance: 106.8
click at [188, 103] on div "Chapter 13 Statement of Your Current Monthly Income Chapter 13 Statement of You…" at bounding box center [214, 70] width 53 height 78
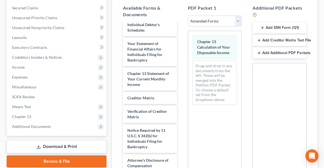
scroll to position [191, 0]
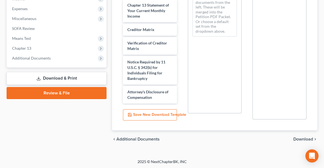
click at [299, 139] on span "Download" at bounding box center [304, 139] width 20 height 4
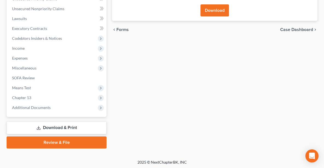
click at [220, 9] on button "Download" at bounding box center [215, 10] width 29 height 12
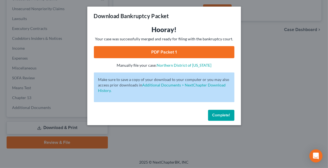
click at [187, 50] on link "PDF Packet 1" at bounding box center [164, 52] width 140 height 12
click at [214, 117] on span "Complete!" at bounding box center [221, 115] width 18 height 5
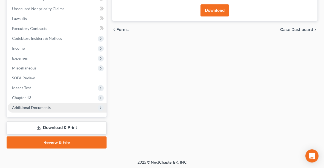
click at [43, 106] on span "Additional Documents" at bounding box center [31, 107] width 39 height 5
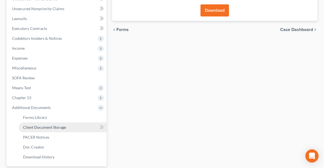
click at [46, 125] on span "Client Document Storage" at bounding box center [44, 127] width 43 height 5
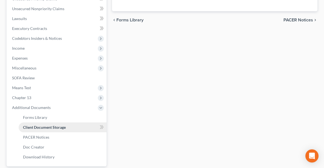
select select "37"
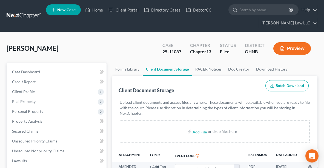
scroll to position [47, 0]
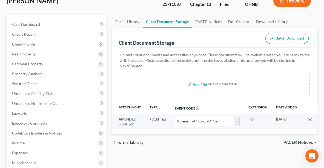
click at [201, 83] on input "file" at bounding box center [199, 84] width 13 height 10
type input "C:\fakepath\122C1 AM.pdf"
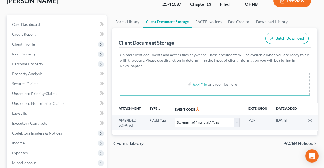
select select "37"
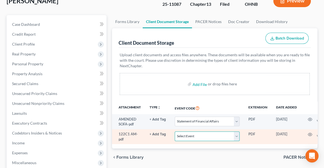
click at [235, 136] on select "Select Event 20 Largest Unsecured Creditors Amended List of Creditors (Fee) Ame…" at bounding box center [207, 136] width 65 height 10
select select "12"
click at [175, 131] on select "Select Event 20 Largest Unsecured Creditors Amended List of Creditors (Fee) Ame…" at bounding box center [207, 136] width 65 height 10
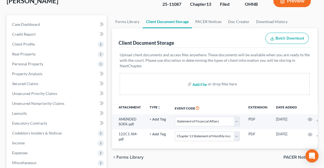
click at [200, 83] on input "file" at bounding box center [199, 84] width 13 height 10
type input "C:\fakepath\122C2 AMENDED.pdf"
select select "37"
select select "12"
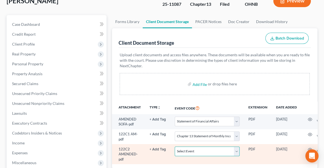
click at [215, 153] on select "Select Event 20 Largest Unsecured Creditors Amended List of Creditors (Fee) Ame…" at bounding box center [207, 151] width 65 height 10
select select "10"
click at [175, 146] on select "Select Event 20 Largest Unsecured Creditors Amended List of Creditors (Fee) Ame…" at bounding box center [207, 151] width 65 height 10
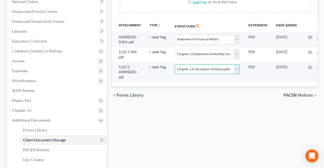
scroll to position [172, 0]
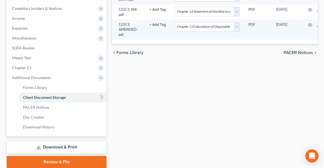
click at [63, 161] on link "Review & File" at bounding box center [57, 162] width 100 height 12
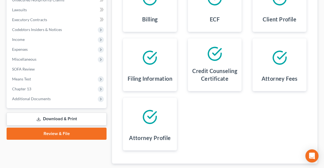
scroll to position [185, 0]
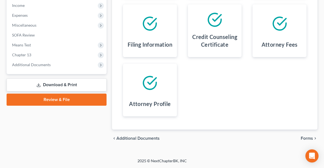
click at [313, 138] on span "Forms" at bounding box center [307, 138] width 12 height 4
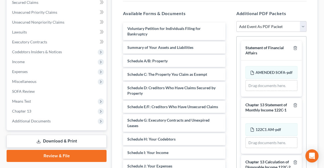
scroll to position [125, 0]
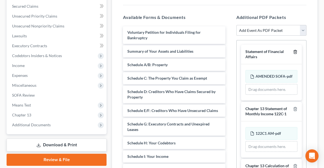
click at [293, 50] on icon "button" at bounding box center [295, 52] width 4 height 4
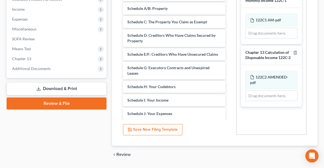
scroll to position [191, 0]
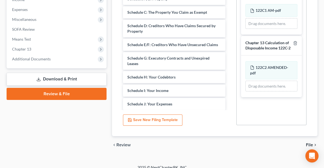
click at [310, 143] on span "File" at bounding box center [309, 145] width 7 height 4
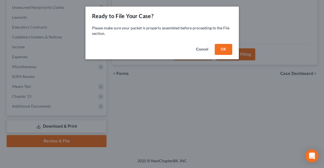
scroll to position [142, 0]
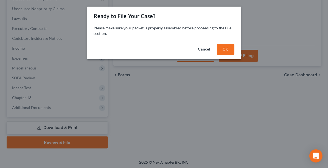
click at [226, 49] on button "OK" at bounding box center [226, 49] width 18 height 11
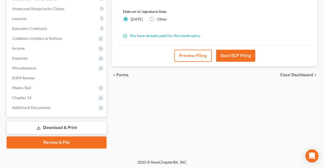
click at [229, 56] on button "Start ECF Filing" at bounding box center [235, 56] width 39 height 12
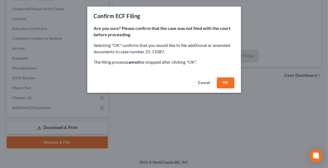
click at [229, 81] on button "OK" at bounding box center [226, 82] width 18 height 11
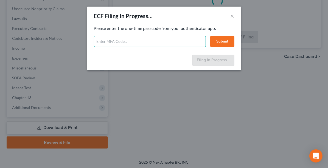
click at [137, 41] on input "text" at bounding box center [150, 41] width 112 height 11
type input "235296"
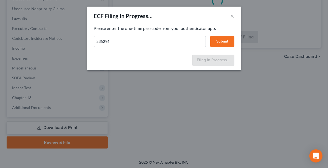
click at [226, 41] on button "Submit" at bounding box center [222, 41] width 24 height 11
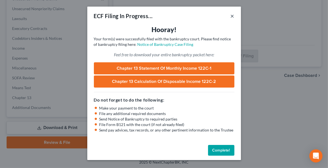
click at [231, 15] on button "×" at bounding box center [232, 16] width 4 height 7
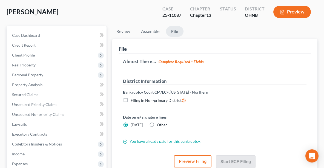
scroll to position [2, 0]
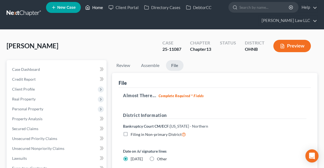
click at [100, 8] on link "Home" at bounding box center [94, 7] width 23 height 10
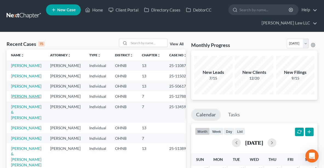
click at [34, 98] on link "[PERSON_NAME]" at bounding box center [26, 96] width 30 height 5
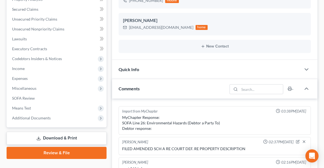
scroll to position [123, 0]
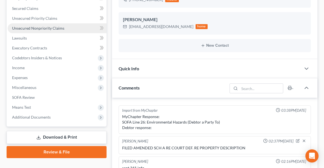
click at [51, 28] on span "Unsecured Nonpriority Claims" at bounding box center [38, 28] width 52 height 5
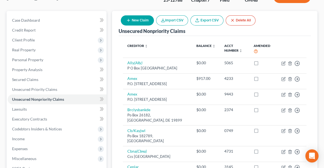
scroll to position [52, 0]
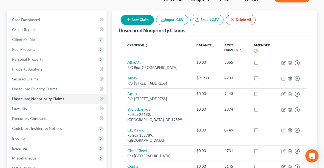
drag, startPoint x: 324, startPoint y: 50, endPoint x: 326, endPoint y: 72, distance: 22.0
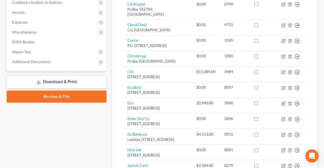
scroll to position [177, 0]
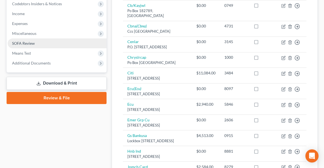
click at [37, 43] on link "SOFA Review" at bounding box center [57, 43] width 99 height 10
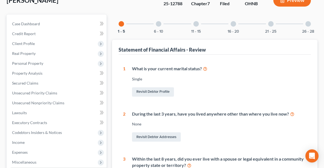
scroll to position [42, 0]
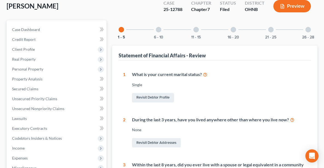
click at [161, 28] on div at bounding box center [158, 29] width 5 height 5
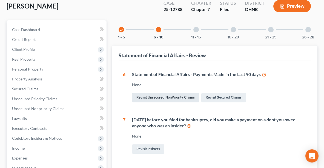
click at [184, 96] on link "Revisit Unsecured NonPriority Claims" at bounding box center [165, 97] width 67 height 9
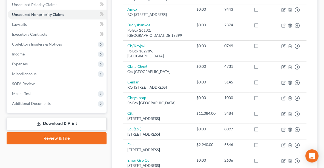
scroll to position [175, 0]
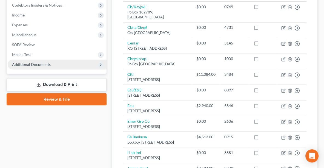
click at [38, 64] on span "Additional Documents" at bounding box center [31, 64] width 39 height 5
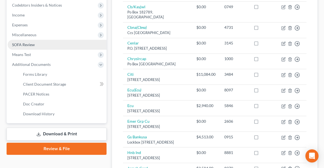
click at [26, 45] on span "SOFA Review" at bounding box center [23, 44] width 23 height 5
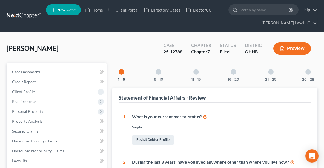
click at [158, 72] on div at bounding box center [158, 71] width 5 height 5
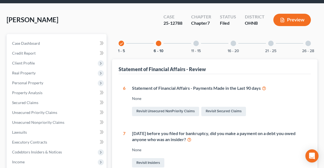
scroll to position [30, 0]
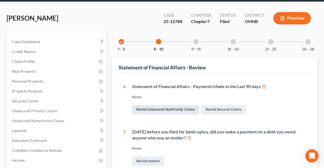
click at [159, 108] on link "Revisit Unsecured NonPriority Claims" at bounding box center [165, 109] width 67 height 9
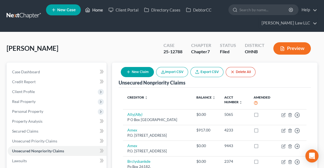
click at [97, 12] on link "Home" at bounding box center [94, 10] width 23 height 10
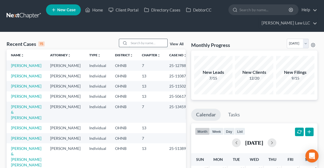
click at [152, 43] on input "search" at bounding box center [148, 43] width 38 height 8
type input "[PERSON_NAME]"
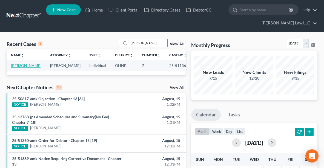
click at [18, 68] on link "[PERSON_NAME]" at bounding box center [26, 65] width 30 height 5
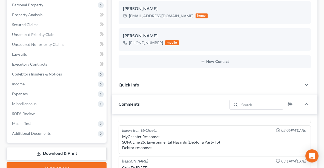
scroll to position [206, 0]
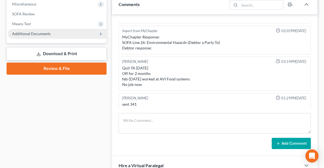
click at [61, 33] on span "Additional Documents" at bounding box center [57, 34] width 99 height 10
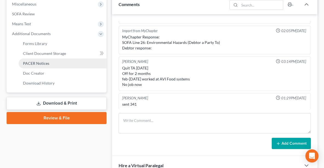
click at [46, 63] on span "PACER Notices" at bounding box center [36, 63] width 26 height 5
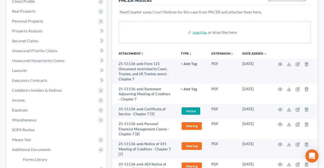
scroll to position [90, 0]
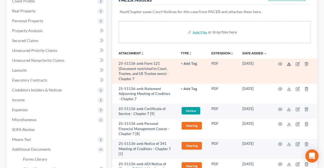
click at [290, 63] on icon at bounding box center [289, 64] width 4 height 4
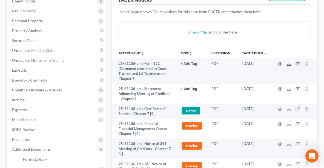
scroll to position [0, 0]
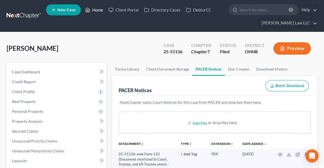
click at [99, 9] on link "Home" at bounding box center [94, 10] width 23 height 10
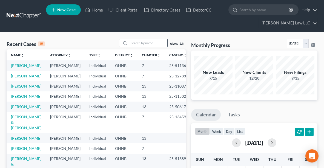
click at [150, 42] on input "search" at bounding box center [148, 43] width 38 height 8
type input "[PERSON_NAME]"
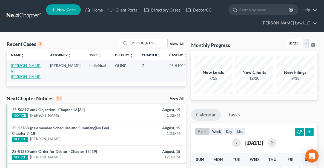
click at [16, 69] on link "[PERSON_NAME] & [PERSON_NAME]" at bounding box center [26, 71] width 30 height 16
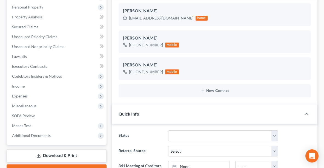
scroll to position [111, 0]
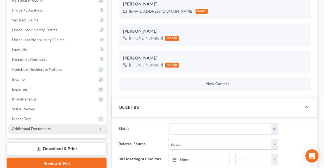
click at [22, 128] on span "Additional Documents" at bounding box center [31, 128] width 39 height 5
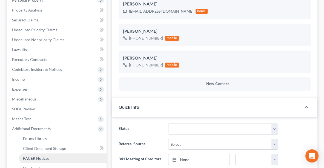
click at [35, 156] on span "PACER Notices" at bounding box center [36, 158] width 26 height 5
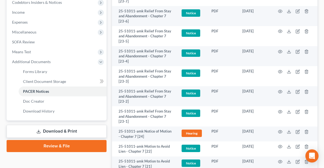
scroll to position [180, 0]
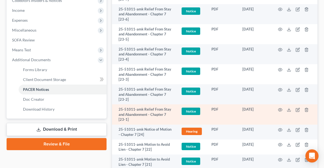
click at [292, 110] on td at bounding box center [295, 114] width 46 height 20
click at [288, 109] on icon at bounding box center [289, 110] width 4 height 4
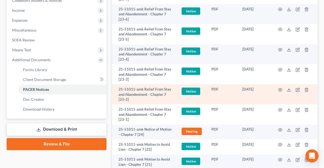
click at [292, 89] on td at bounding box center [295, 94] width 46 height 20
click at [291, 90] on icon at bounding box center [289, 90] width 3 height 1
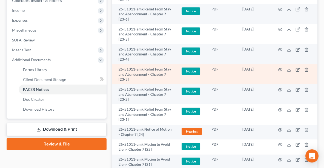
click at [286, 69] on td at bounding box center [295, 74] width 46 height 20
click at [288, 69] on icon at bounding box center [289, 69] width 4 height 4
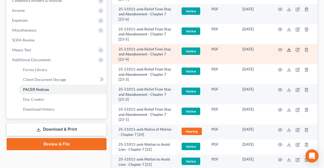
click at [290, 49] on icon at bounding box center [289, 49] width 4 height 4
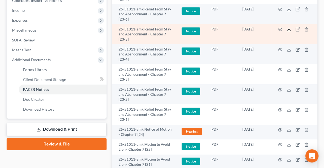
click at [290, 29] on icon at bounding box center [289, 29] width 4 height 4
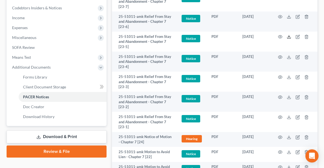
scroll to position [171, 0]
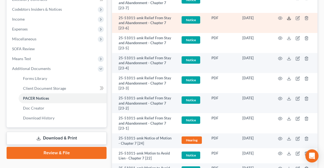
click at [288, 18] on icon at bounding box center [289, 18] width 4 height 4
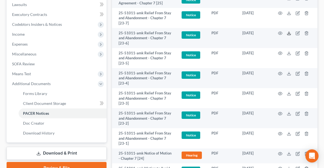
scroll to position [154, 0]
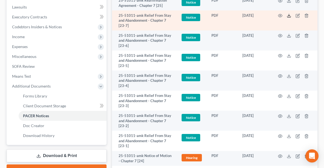
click at [290, 15] on icon at bounding box center [289, 15] width 4 height 4
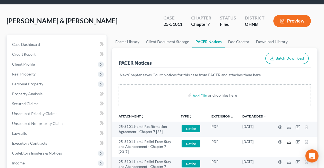
scroll to position [0, 0]
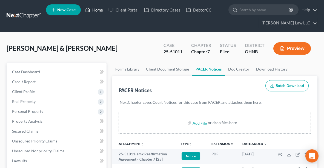
click at [93, 9] on link "Home" at bounding box center [94, 10] width 23 height 10
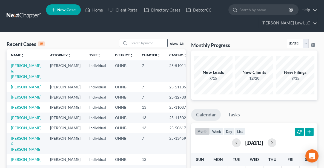
click at [137, 42] on input "search" at bounding box center [148, 43] width 38 height 8
click at [22, 109] on link "[PERSON_NAME]" at bounding box center [26, 107] width 30 height 5
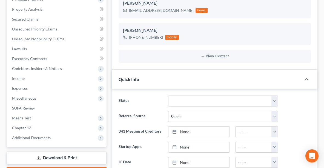
scroll to position [114, 0]
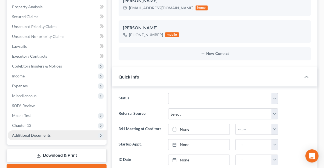
click at [32, 135] on span "Additional Documents" at bounding box center [31, 135] width 39 height 5
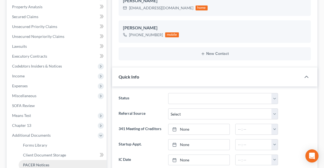
click at [39, 163] on span "PACER Notices" at bounding box center [36, 164] width 26 height 5
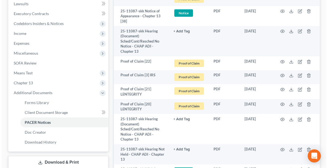
scroll to position [158, 0]
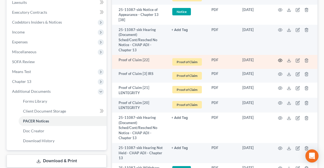
click at [280, 60] on circle "button" at bounding box center [280, 60] width 1 height 1
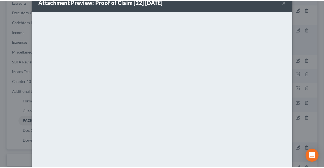
scroll to position [0, 0]
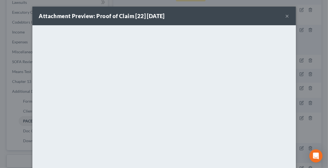
click at [287, 14] on button "×" at bounding box center [287, 16] width 4 height 7
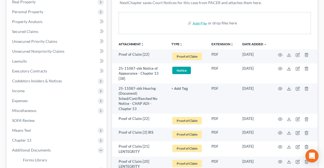
scroll to position [98, 0]
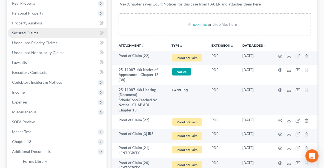
click at [42, 32] on link "Secured Claims" at bounding box center [57, 33] width 99 height 10
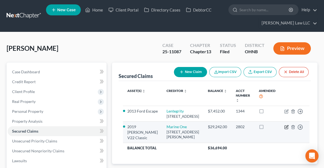
click at [286, 128] on icon "button" at bounding box center [287, 126] width 2 height 2
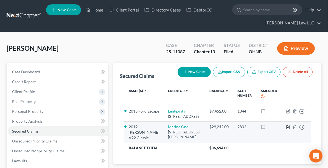
select select "45"
select select "3"
select select "2"
select select "0"
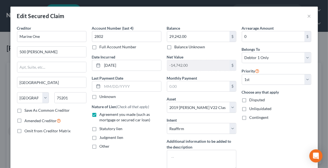
click at [309, 17] on div "Edit Secured Claim ×" at bounding box center [163, 16] width 307 height 19
click at [307, 16] on button "×" at bounding box center [309, 16] width 4 height 7
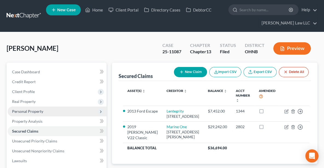
click at [21, 108] on span "Personal Property" at bounding box center [57, 111] width 99 height 10
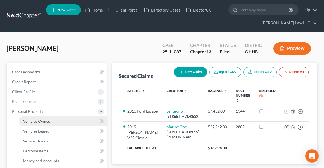
click at [33, 120] on span "Vehicles Owned" at bounding box center [36, 121] width 27 height 5
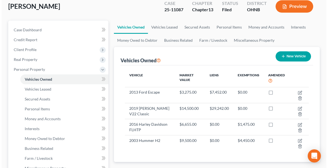
scroll to position [50, 0]
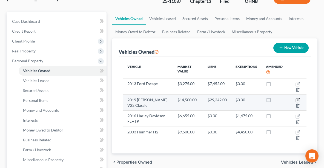
click at [299, 99] on icon "button" at bounding box center [297, 100] width 3 height 3
select select "0"
select select "7"
select select "3"
select select "0"
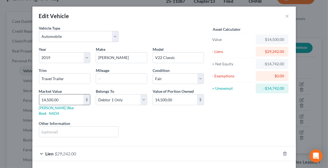
click at [64, 99] on input "14,500.00" at bounding box center [61, 99] width 44 height 10
type input "1"
type input "1.00"
type input "14"
type input "14.00"
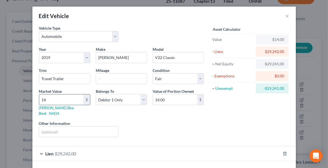
type input "147"
type input "147.00"
type input "1474"
type input "1,474.00"
type input "1,4742"
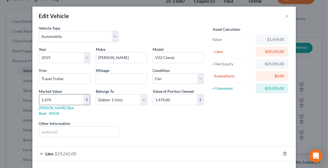
type input "14,742.00"
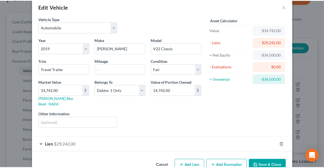
scroll to position [16, 0]
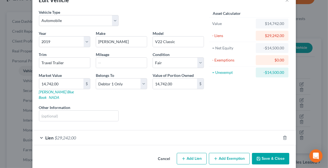
click at [262, 153] on button "Save & Close" at bounding box center [270, 159] width 37 height 12
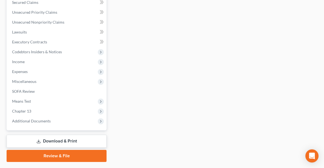
scroll to position [228, 0]
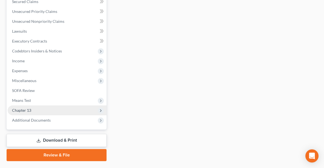
click at [51, 110] on span "Chapter 13" at bounding box center [57, 110] width 99 height 10
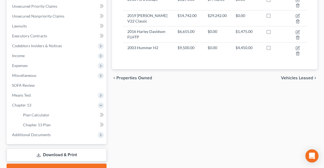
scroll to position [135, 0]
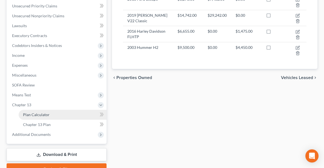
click at [36, 110] on link "Plan Calculator" at bounding box center [63, 115] width 88 height 10
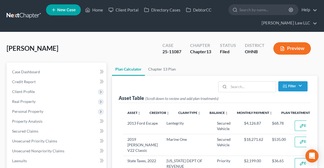
select select "59"
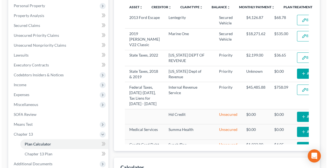
scroll to position [104, 0]
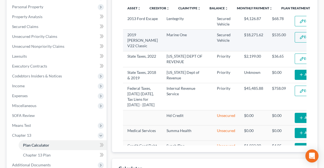
click at [295, 40] on button "Edit Plan Treatment" at bounding box center [317, 37] width 45 height 10
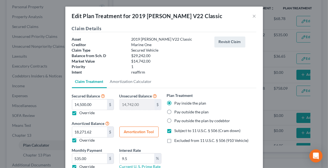
click at [80, 112] on label "Override" at bounding box center [87, 112] width 15 height 5
click at [82, 112] on input "Override" at bounding box center [84, 112] width 4 height 4
checkbox input "false"
type input "0.00"
type input "29,242.00"
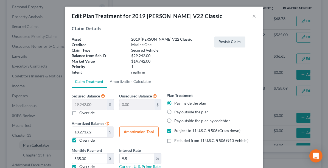
click at [80, 138] on label "Override" at bounding box center [87, 139] width 15 height 5
click at [82, 138] on input "Override" at bounding box center [84, 139] width 4 height 4
checkbox input "false"
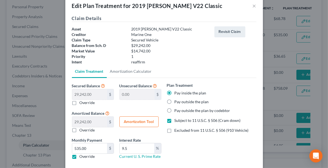
scroll to position [20, 0]
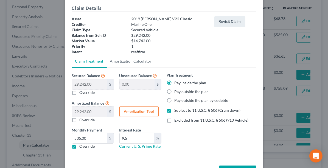
click at [80, 145] on label "Override" at bounding box center [87, 145] width 15 height 5
click at [82, 145] on input "Override" at bounding box center [84, 145] width 4 height 4
checkbox input "false"
click at [80, 93] on label "Override" at bounding box center [87, 92] width 15 height 5
click at [82, 93] on input "Override" at bounding box center [84, 92] width 4 height 4
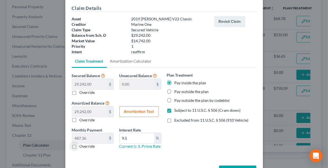
checkbox input "true"
type input "14,742.00"
type input "14,500.00"
type input "241.66"
click at [92, 85] on input "14,500.00" at bounding box center [89, 84] width 35 height 10
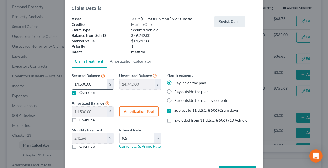
type input "1"
type input "29,241.00"
type input "1.00"
type input "0.01"
type input "14"
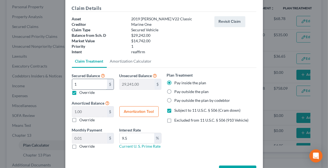
type input "29,228.00"
type input "14.00"
type input "0.23"
type input "147"
type input "29,095.00"
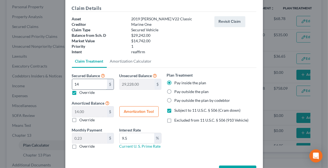
type input "147.00"
type input "2.45"
type input "1474"
type input "27,768.00"
type input "1,474.00"
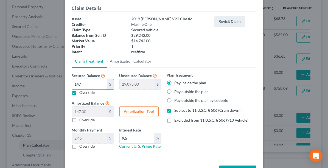
type input "24.56"
type input "1,4742"
type input "14,500.00"
type input "14,742.00"
type input "245.70"
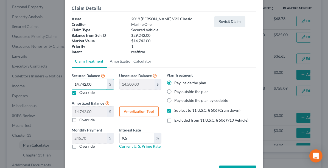
type input "14,742.00"
click at [132, 112] on button "Amortization Tool" at bounding box center [138, 111] width 39 height 11
type input "14,742.00"
type input "9.5"
type input "60"
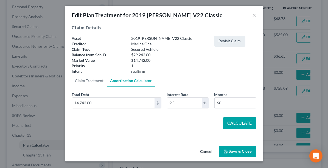
scroll to position [0, 0]
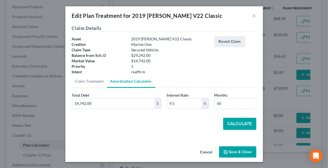
click at [233, 123] on button "Calculate" at bounding box center [239, 124] width 33 height 12
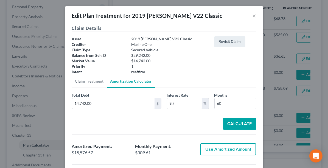
click at [222, 149] on button "Use Amortized Amount" at bounding box center [228, 149] width 56 height 12
type input "18,576.56"
checkbox input "true"
type input "309.60"
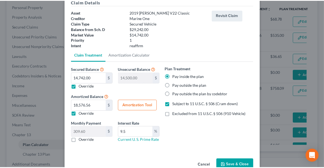
scroll to position [30, 0]
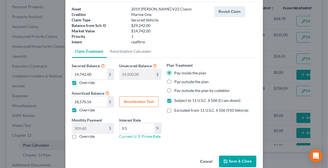
drag, startPoint x: 234, startPoint y: 159, endPoint x: 227, endPoint y: 161, distance: 7.2
click at [227, 161] on button "Save & Close" at bounding box center [237, 161] width 37 height 12
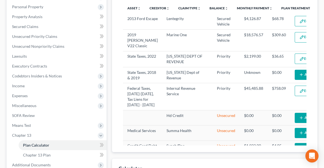
select select "59"
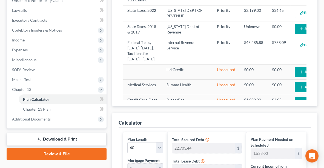
scroll to position [171, 0]
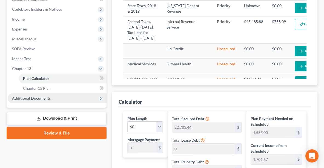
click at [29, 100] on span "Additional Documents" at bounding box center [57, 98] width 99 height 10
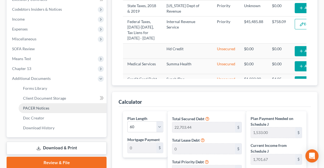
click at [27, 110] on link "PACER Notices" at bounding box center [63, 108] width 88 height 10
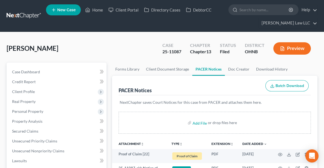
scroll to position [113, 0]
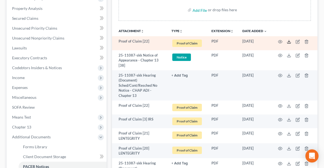
click at [289, 40] on line at bounding box center [289, 41] width 0 height 2
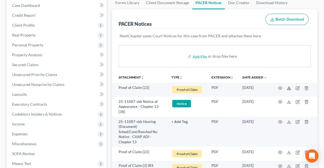
scroll to position [48, 0]
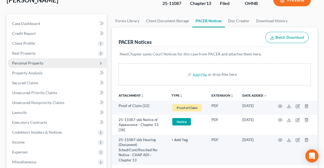
drag, startPoint x: 24, startPoint y: 61, endPoint x: 22, endPoint y: 60, distance: 2.9
click at [22, 60] on span "Personal Property" at bounding box center [57, 63] width 99 height 10
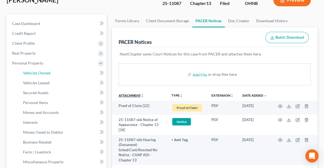
click at [34, 71] on span "Vehicles Owned" at bounding box center [36, 72] width 27 height 5
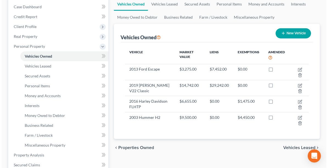
scroll to position [67, 0]
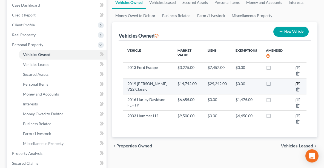
click at [297, 85] on icon "button" at bounding box center [298, 84] width 4 height 4
select select "0"
select select "7"
select select "3"
select select "0"
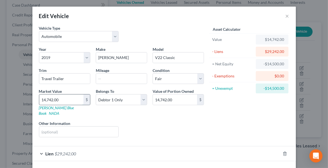
click at [67, 98] on input "14,742.00" at bounding box center [61, 99] width 44 height 10
type input "2"
type input "2.00"
type input "28"
type input "28.00"
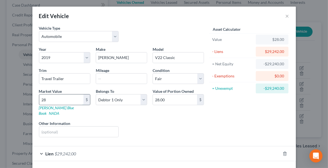
type input "287"
type input "287.00"
type input "2872"
type input "2,872.00"
type input "2,8728"
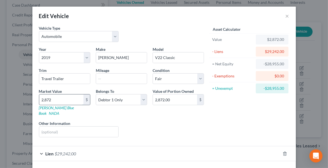
type input "28,728.00"
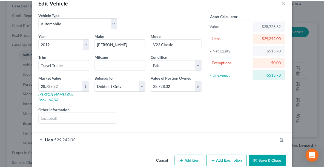
scroll to position [16, 0]
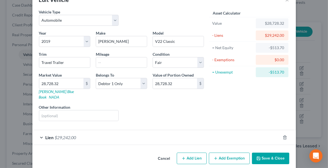
click at [269, 152] on button "Save & Close" at bounding box center [270, 158] width 37 height 12
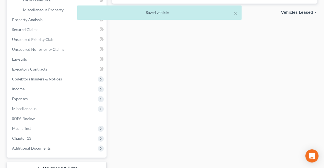
scroll to position [202, 0]
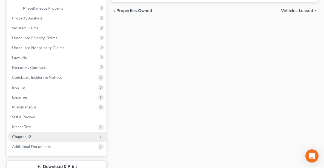
click at [45, 138] on span "Chapter 13" at bounding box center [57, 137] width 99 height 10
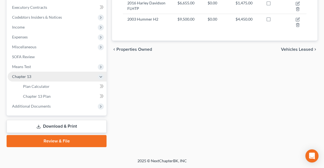
scroll to position [162, 0]
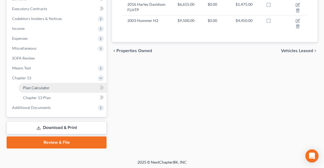
click at [44, 86] on span "Plan Calculator" at bounding box center [36, 87] width 27 height 5
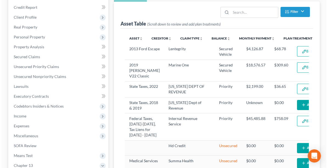
scroll to position [71, 0]
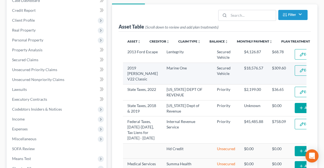
click at [295, 75] on button "Edit Plan Treatment" at bounding box center [317, 70] width 45 height 10
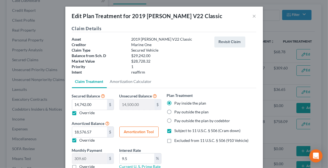
click at [86, 114] on label "Override" at bounding box center [87, 112] width 15 height 5
click at [85, 114] on input "Override" at bounding box center [84, 112] width 4 height 4
click at [80, 114] on label "Override" at bounding box center [87, 112] width 15 height 5
click at [82, 114] on input "Override" at bounding box center [84, 112] width 4 height 4
click at [94, 104] on input "14,742.00" at bounding box center [89, 104] width 35 height 10
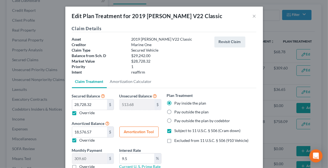
click at [80, 141] on label "Override" at bounding box center [87, 139] width 15 height 5
click at [82, 141] on input "Override" at bounding box center [84, 139] width 4 height 4
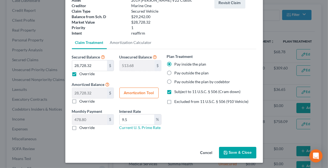
scroll to position [39, 0]
click at [174, 103] on label "Excluded from 11 U.S.C. § 506 (910 Vehicle)" at bounding box center [211, 100] width 74 height 5
click at [177, 102] on input "Excluded from 11 U.S.C. § 506 (910 Vehicle)" at bounding box center [179, 100] width 4 height 4
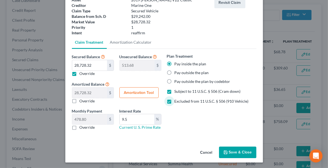
click at [174, 92] on label "Subject to 11 U.S.C. § 506 (Cram down)" at bounding box center [207, 91] width 66 height 5
click at [177, 92] on input "Subject to 11 U.S.C. § 506 (Cram down)" at bounding box center [179, 91] width 4 height 4
click at [132, 93] on button "Amortization Tool" at bounding box center [138, 92] width 39 height 11
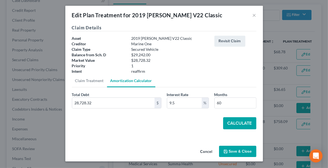
scroll to position [0, 0]
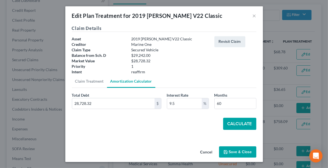
click at [230, 122] on button "Calculate" at bounding box center [239, 124] width 33 height 12
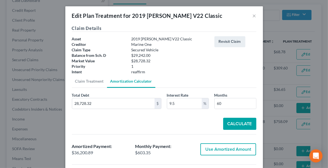
click at [223, 149] on button "Use Amortized Amount" at bounding box center [228, 149] width 56 height 12
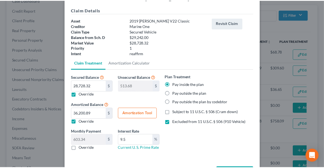
scroll to position [39, 0]
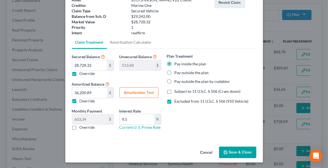
click at [236, 152] on button "Save & Close" at bounding box center [237, 152] width 37 height 12
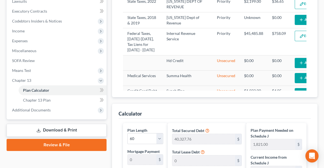
scroll to position [159, 0]
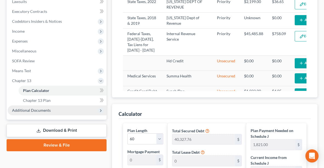
click at [30, 108] on span "Additional Documents" at bounding box center [31, 110] width 39 height 5
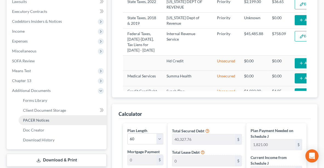
click at [34, 119] on span "PACER Notices" at bounding box center [36, 120] width 26 height 5
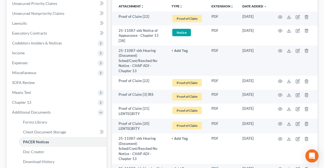
scroll to position [131, 0]
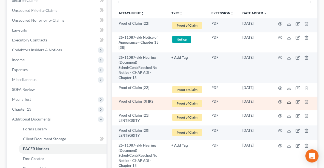
click at [288, 100] on icon at bounding box center [289, 102] width 4 height 4
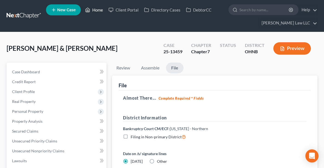
click at [98, 9] on link "Home" at bounding box center [94, 10] width 23 height 10
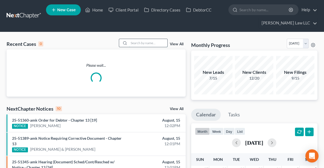
click at [139, 42] on input "search" at bounding box center [148, 43] width 38 height 8
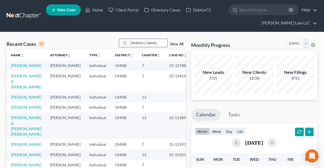
type input "[PERSON_NAME]"
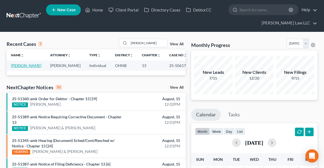
click at [25, 66] on link "[PERSON_NAME]" at bounding box center [26, 65] width 30 height 5
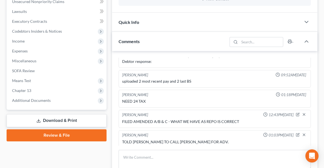
scroll to position [266, 0]
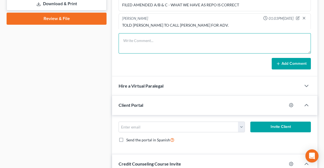
click at [182, 39] on textarea at bounding box center [215, 43] width 193 height 20
paste textarea "Account 1612 is my wifes account where here [PERSON_NAME] is deposited. Then sh…"
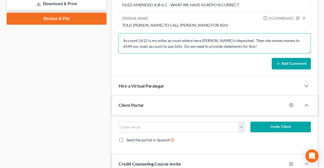
scroll to position [13, 0]
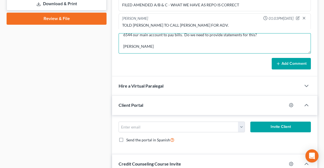
type textarea "Account 1612 is my wifes account where here [PERSON_NAME] is deposited. Then sh…"
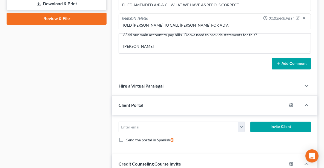
click at [295, 62] on button "Add Comment" at bounding box center [291, 64] width 39 height 12
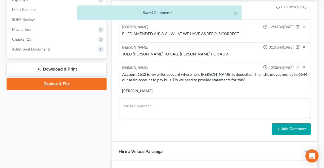
scroll to position [199, 0]
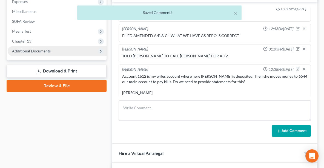
click at [42, 49] on span "Additional Documents" at bounding box center [31, 51] width 39 height 5
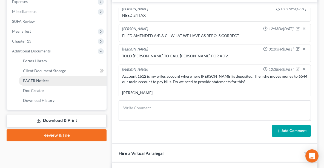
click at [43, 80] on span "PACER Notices" at bounding box center [36, 80] width 26 height 5
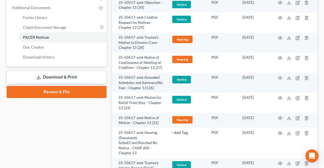
scroll to position [253, 0]
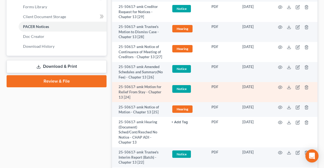
click at [287, 91] on td at bounding box center [295, 92] width 46 height 20
click at [289, 89] on icon at bounding box center [289, 87] width 4 height 4
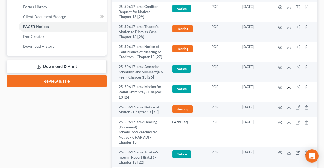
scroll to position [0, 0]
